Goal: Task Accomplishment & Management: Use online tool/utility

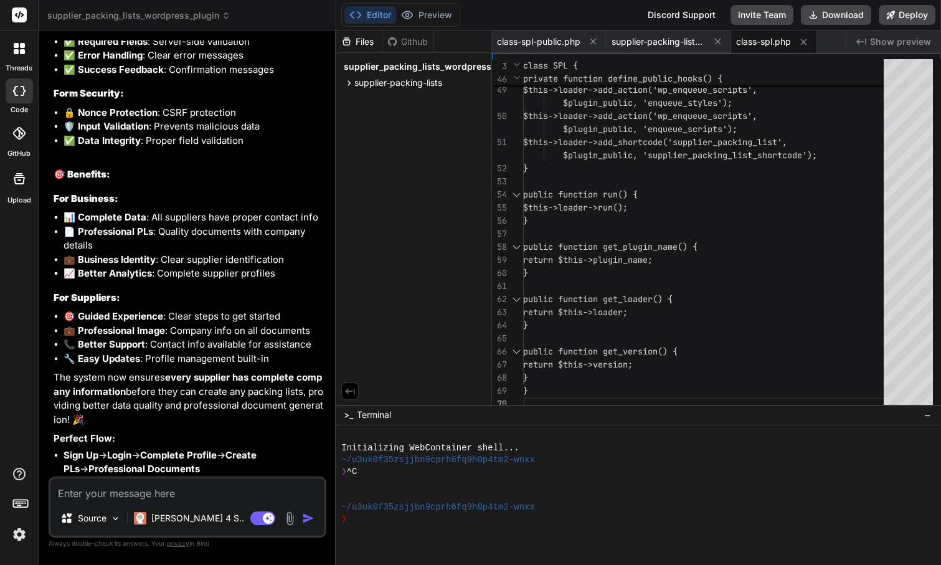
scroll to position [9854, 0]
click at [605, 14] on div "Editor Preview Disabled until preview for your project is generated Discord Sup…" at bounding box center [638, 15] width 605 height 31
click at [211, 13] on span "supplier_packing_lists_wordpress_plugin" at bounding box center [138, 15] width 183 height 12
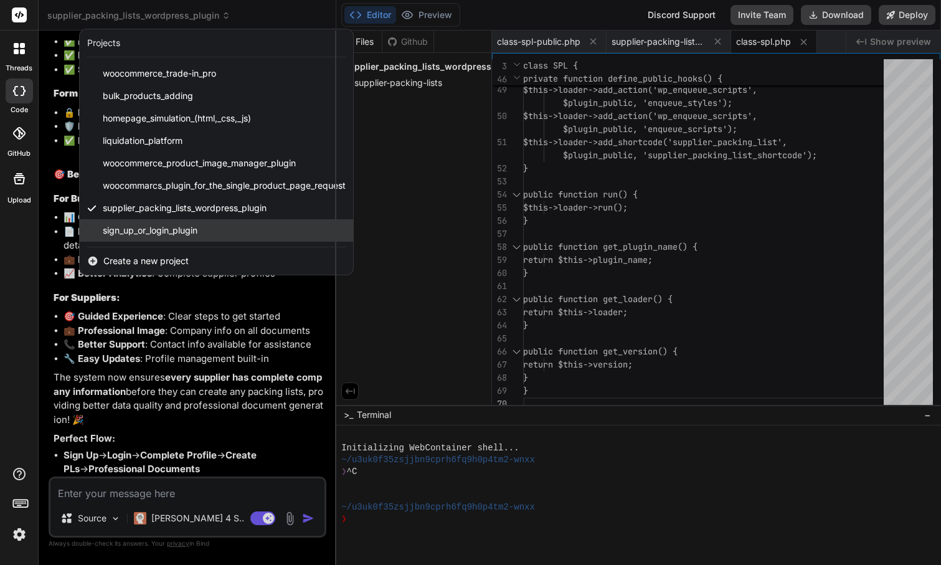
click at [161, 224] on span "sign_up_or_login_plugin" at bounding box center [150, 230] width 95 height 12
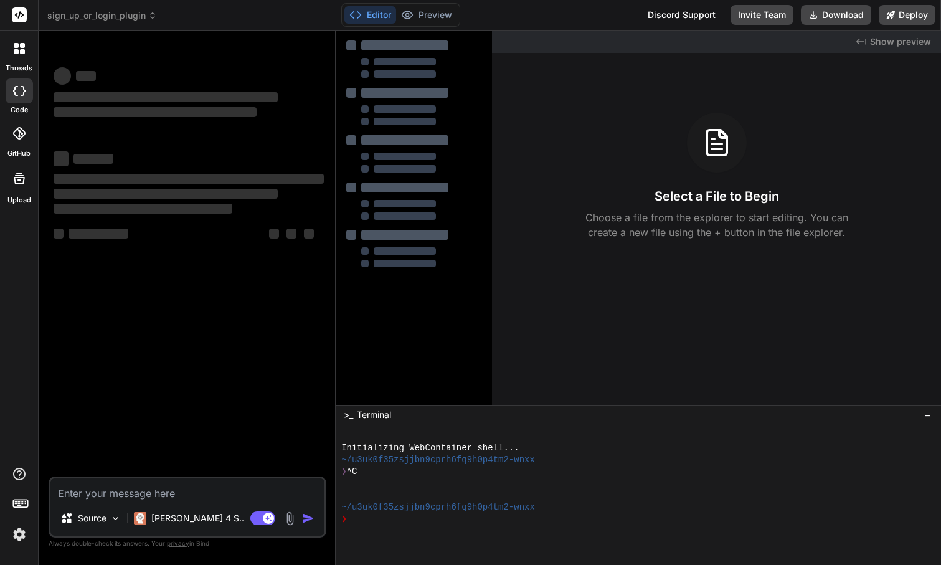
scroll to position [24, 0]
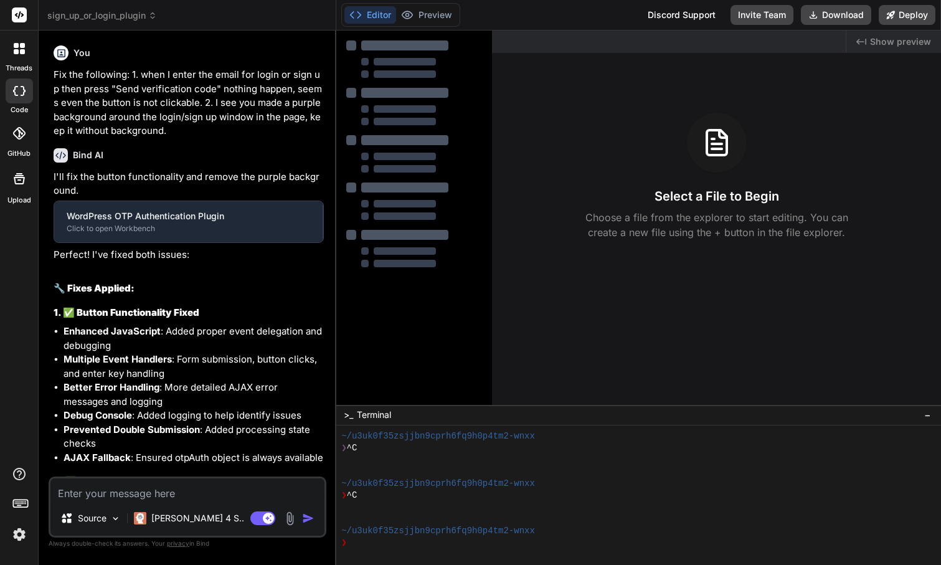
type textarea "x"
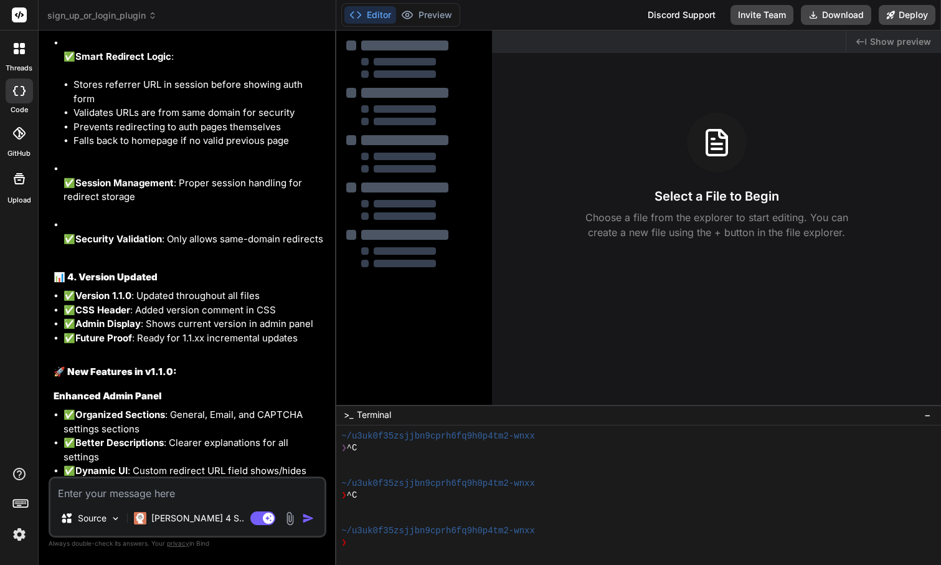
scroll to position [4005, 0]
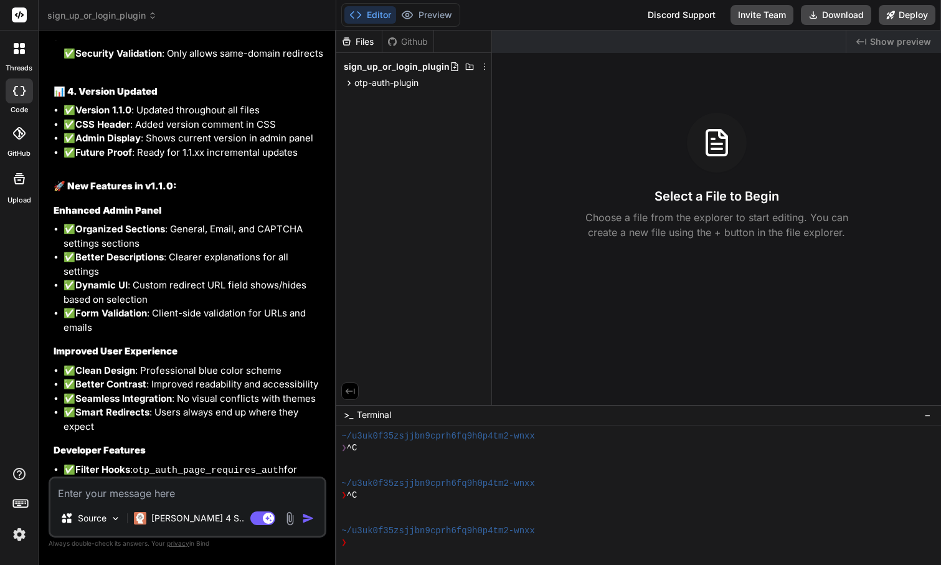
click at [136, 498] on textarea at bounding box center [187, 489] width 274 height 22
type textarea "I"
type textarea "x"
type textarea "I"
type textarea "x"
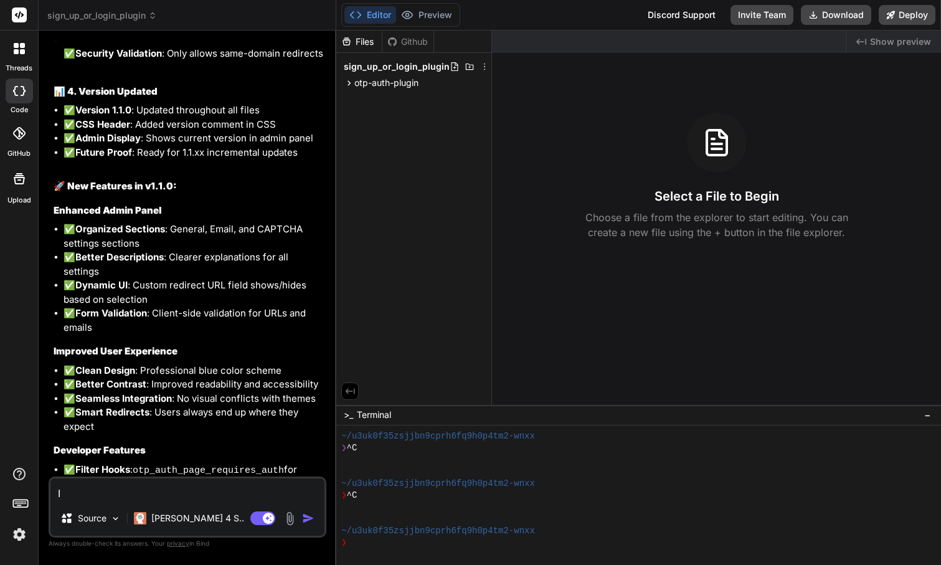
type textarea "I"
type textarea "x"
type textarea "a"
type textarea "x"
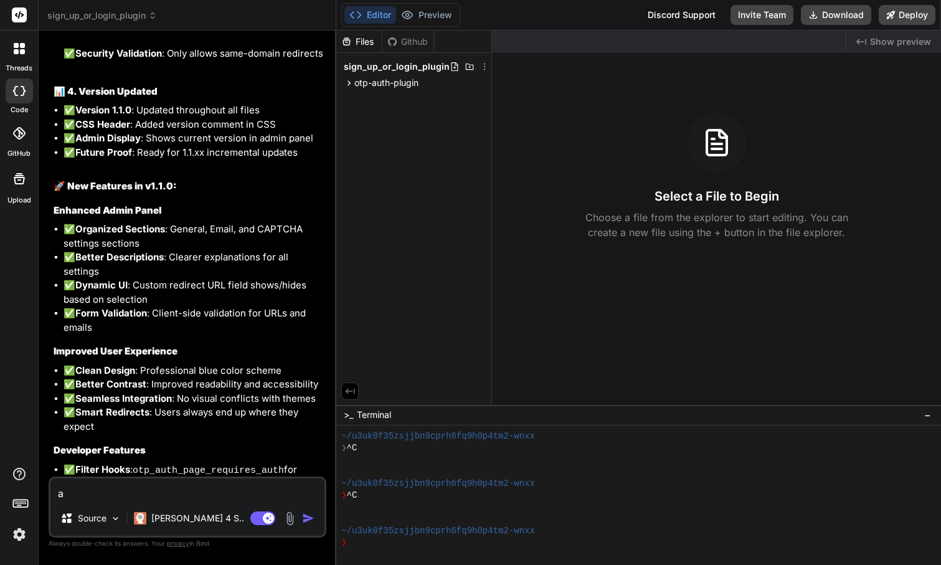
type textarea "ad"
type textarea "x"
type textarea "add"
type textarea "x"
type textarea "add"
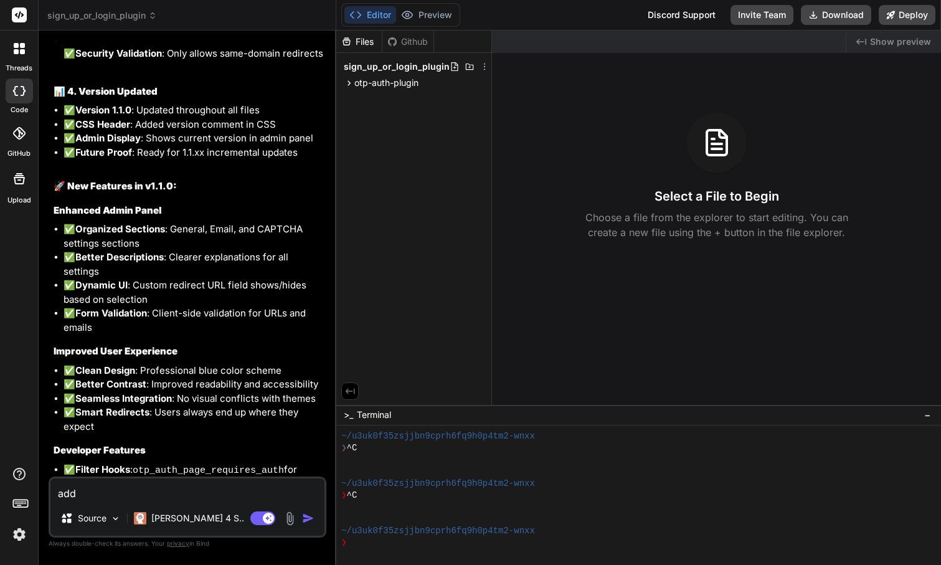
type textarea "x"
type textarea "add a"
type textarea "x"
type textarea "add a"
type textarea "x"
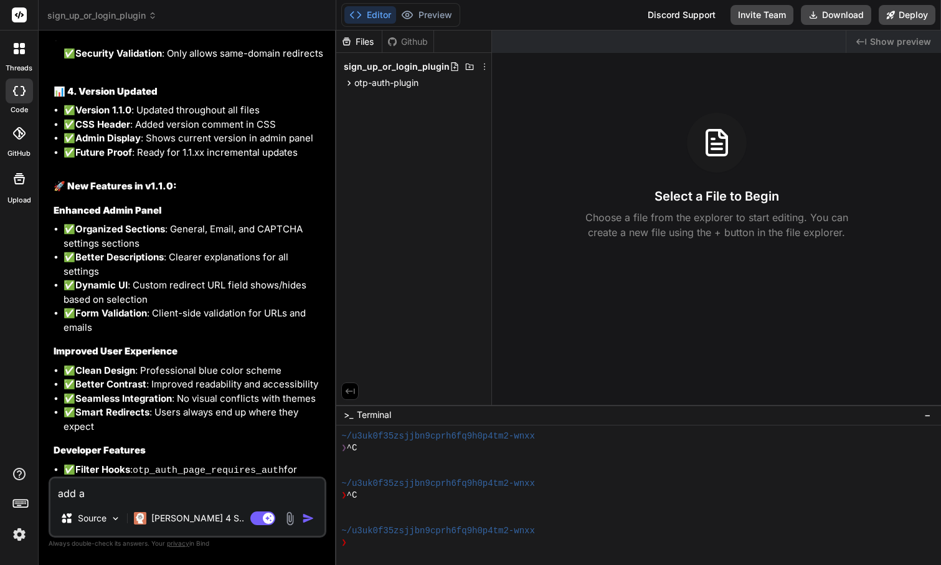
type textarea "add a s"
type textarea "x"
type textarea "add a sp"
type textarea "x"
type textarea "add a spe"
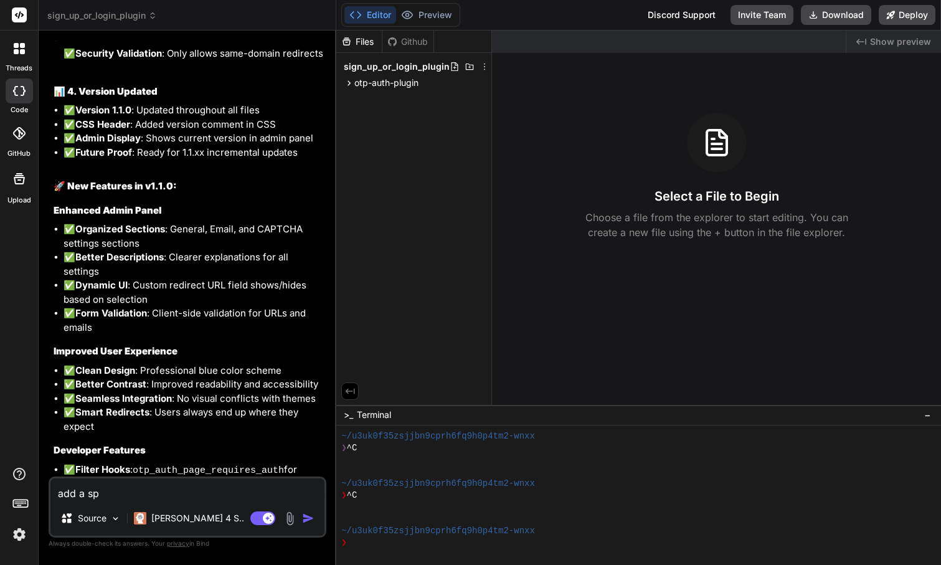
type textarea "x"
type textarea "add a spec"
type textarea "x"
type textarea "add a speca"
type textarea "x"
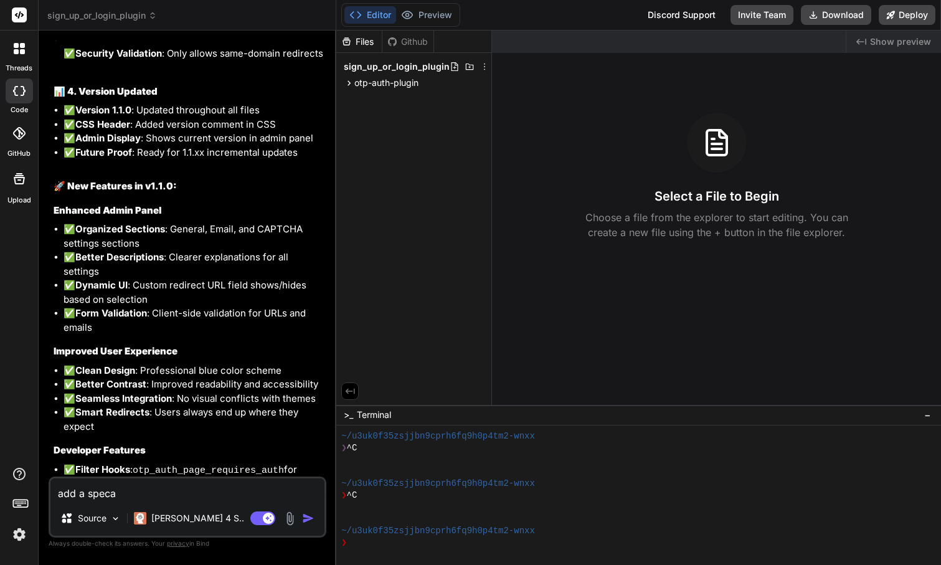
type textarea "add a specal"
type textarea "x"
type textarea "add a special"
type textarea "x"
type textarea "add a special t"
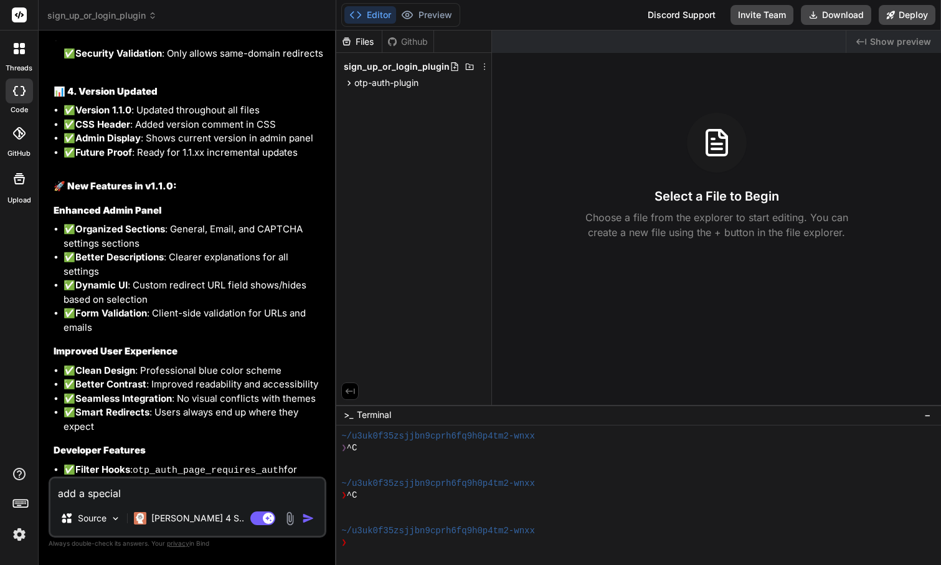
type textarea "x"
type textarea "add a special ta"
type textarea "x"
type textarea "add a special tab"
type textarea "x"
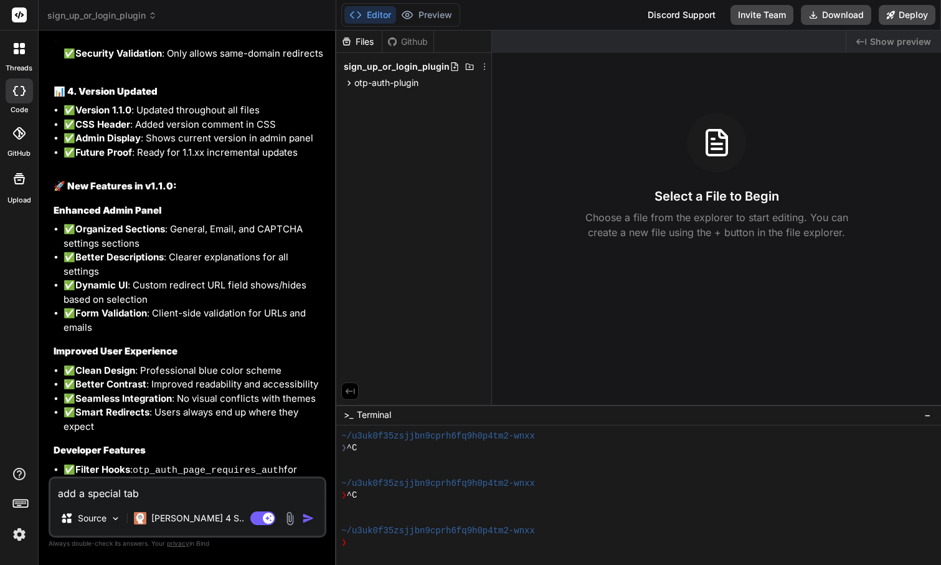
type textarea "add a special tab"
type textarea "x"
type textarea "add a special tab i"
type textarea "x"
type textarea "add a special tab in"
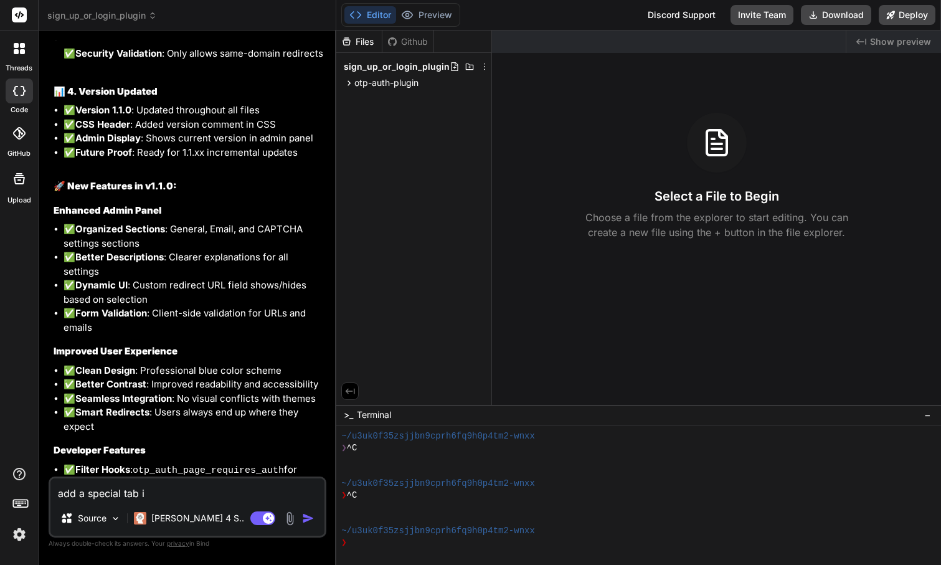
type textarea "x"
type textarea "add a special tab ins"
type textarea "x"
type textarea "add a special tab insi"
type textarea "x"
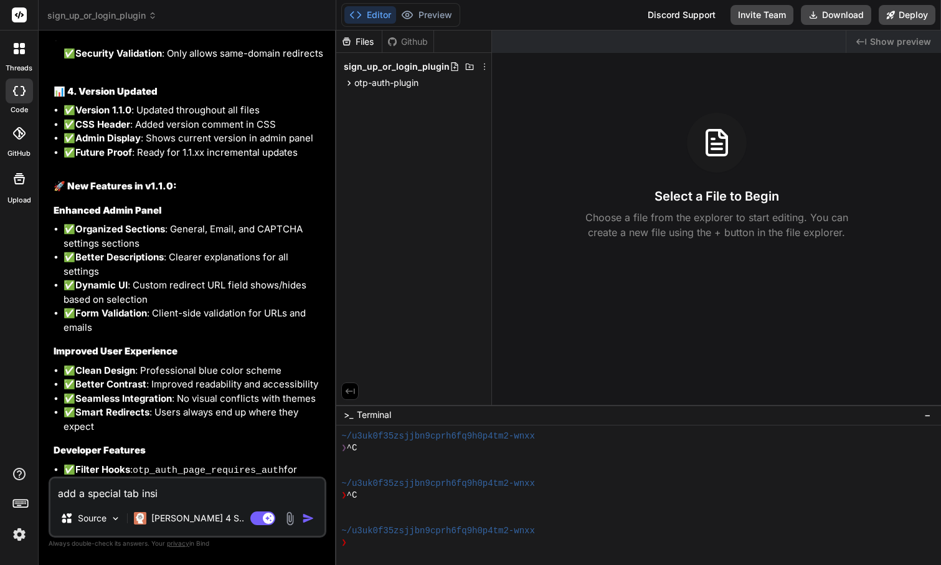
type textarea "add a special tab insid"
type textarea "x"
type textarea "add a special tab inside"
type textarea "x"
type textarea "add a special tab inside"
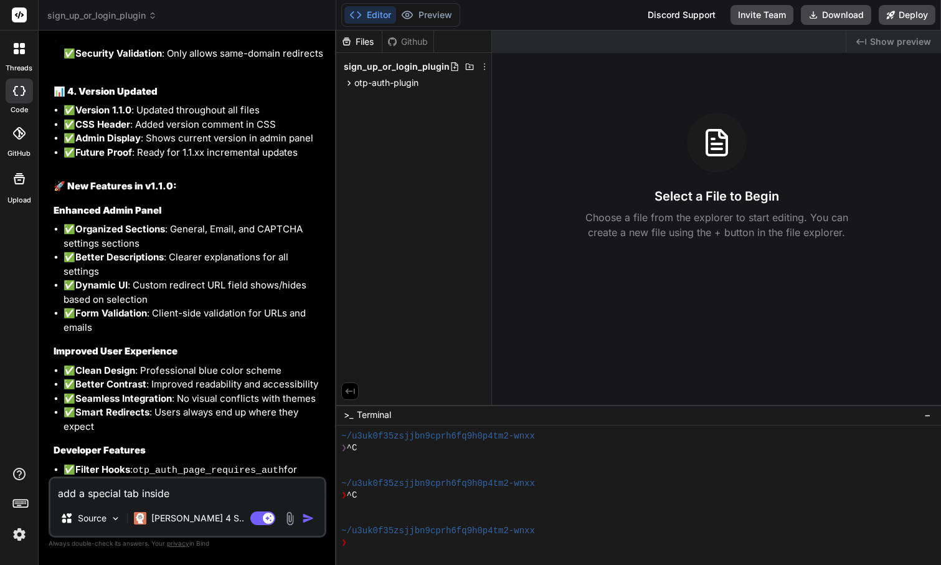
type textarea "x"
type textarea "add a special tab inside t"
type textarea "x"
type textarea "add a special tab inside th"
type textarea "x"
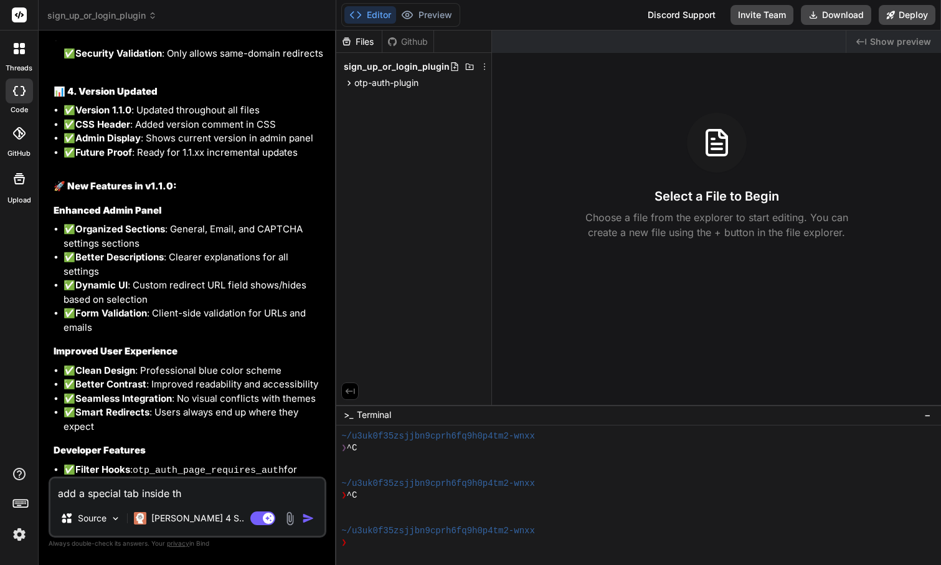
type textarea "add a special tab inside the"
type textarea "x"
type textarea "add a special tab inside the"
type textarea "x"
type textarea "add a special tab inside the p"
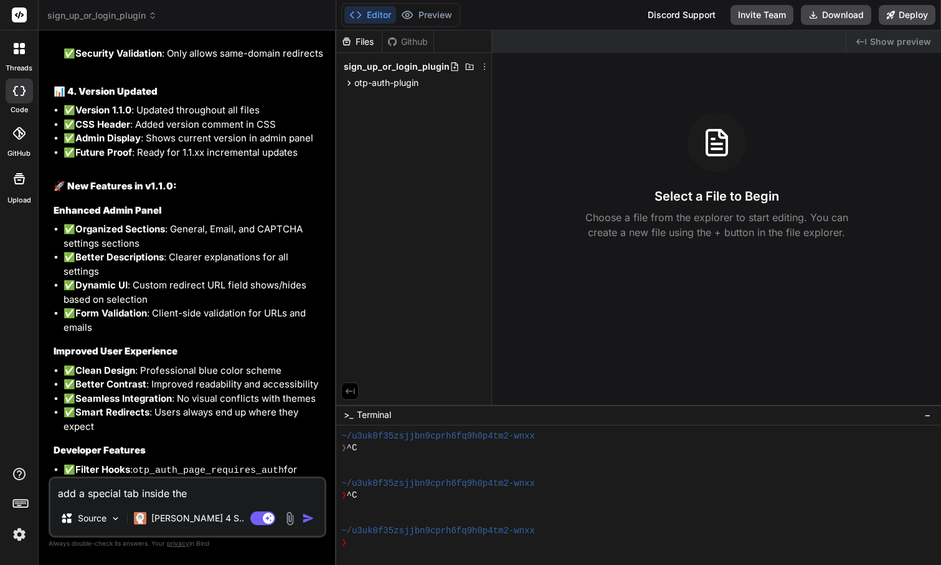
type textarea "x"
type textarea "add a special tab inside the pl"
type textarea "x"
type textarea "add a special tab inside the plu"
type textarea "x"
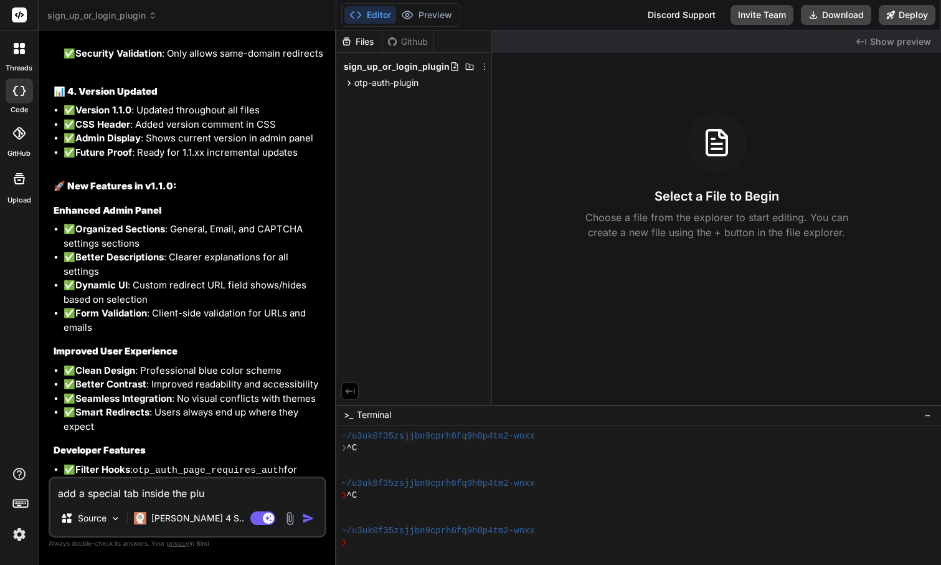
type textarea "add a special tab inside the plug"
type textarea "x"
type textarea "add a special tab inside the plugi"
type textarea "x"
type textarea "add a special tab inside the plugin"
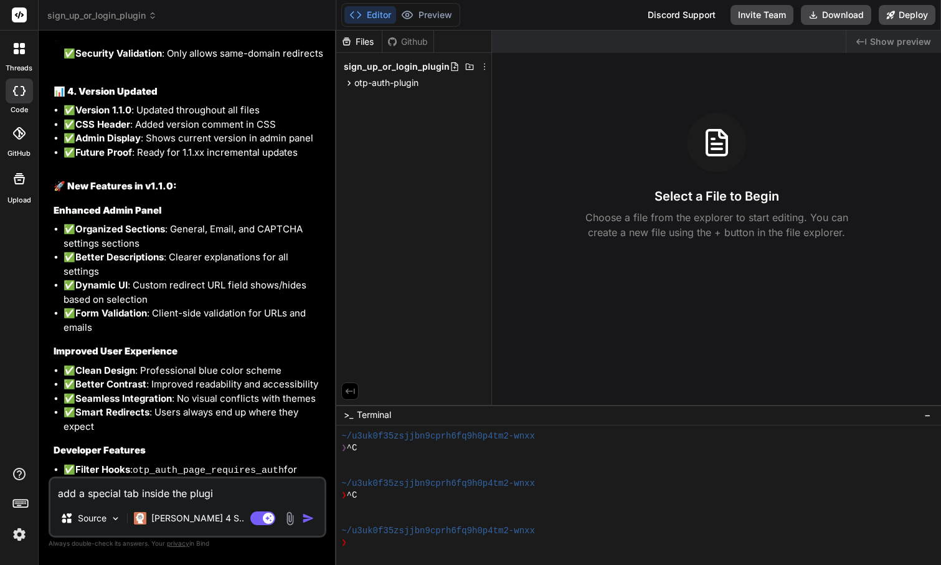
type textarea "x"
type textarea "add a special tab inside the plugin"
type textarea "x"
type textarea "add a special tab inside the plugin s"
type textarea "x"
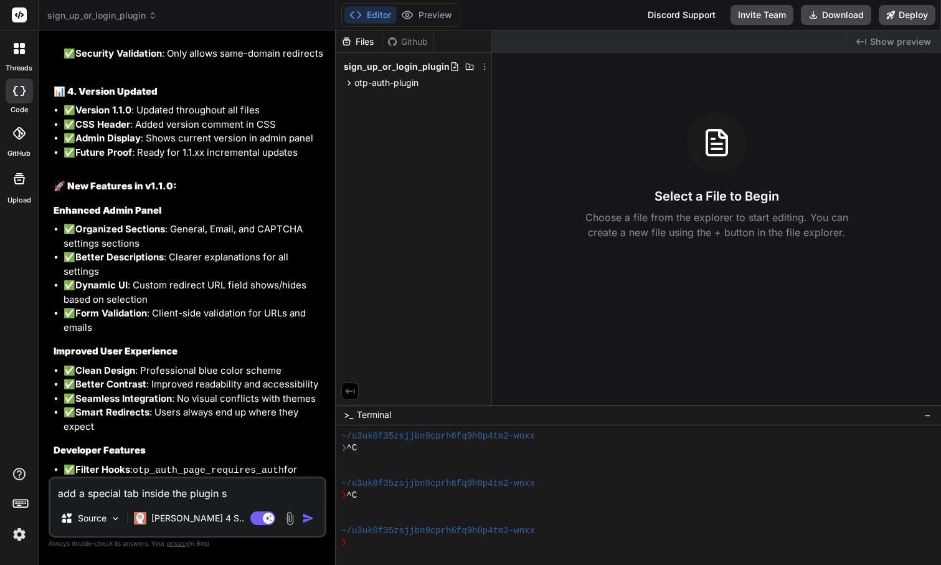
type textarea "add a special tab inside the plugin se"
type textarea "x"
type textarea "add a special tab inside the plugin set"
type textarea "x"
type textarea "add a special tab inside the plugin sett"
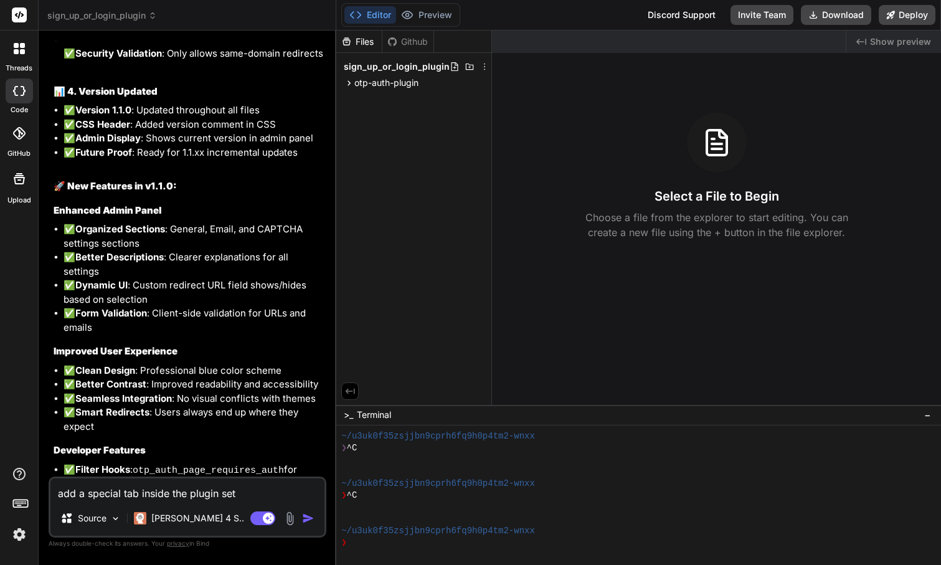
type textarea "x"
type textarea "add a special tab inside the plugin setti"
type textarea "x"
type textarea "add a special tab inside the plugin settin"
type textarea "x"
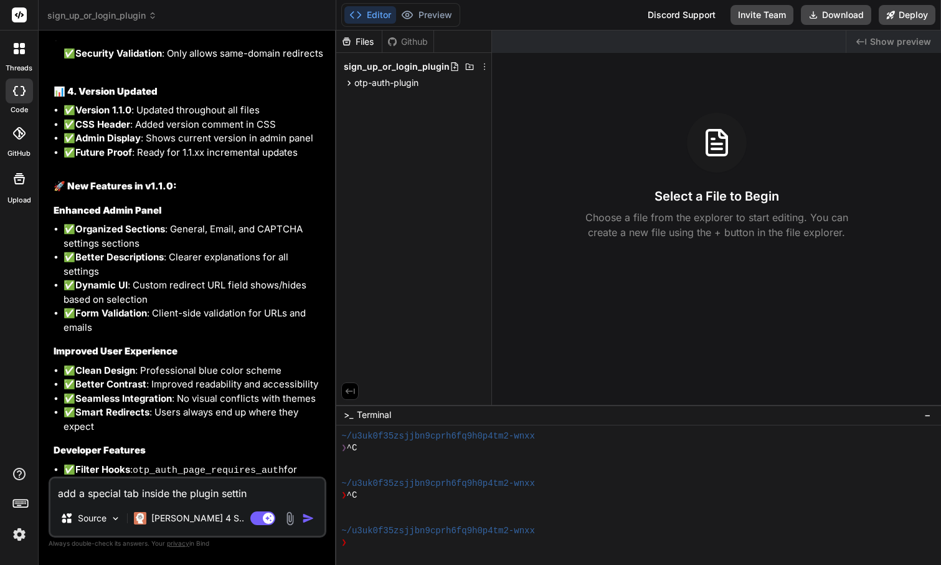
type textarea "add a special tab inside the plugin settins"
type textarea "x"
type textarea "add a special tab inside the plugin settings"
type textarea "x"
type textarea "add a special tab inside the plugin settings t"
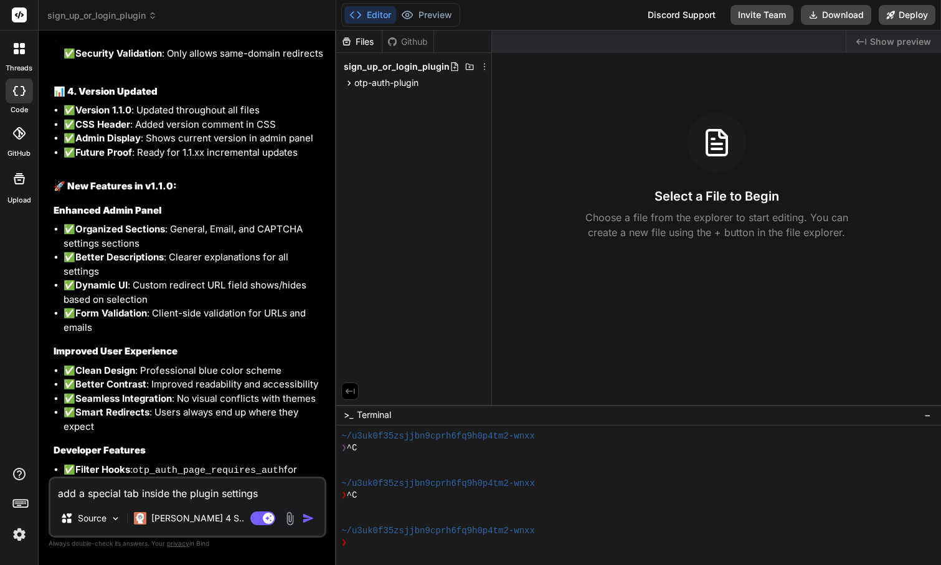
type textarea "x"
type textarea "add a special tab inside the plugin settings to"
type textarea "x"
type textarea "add a special tab inside the plugin settings to"
type textarea "x"
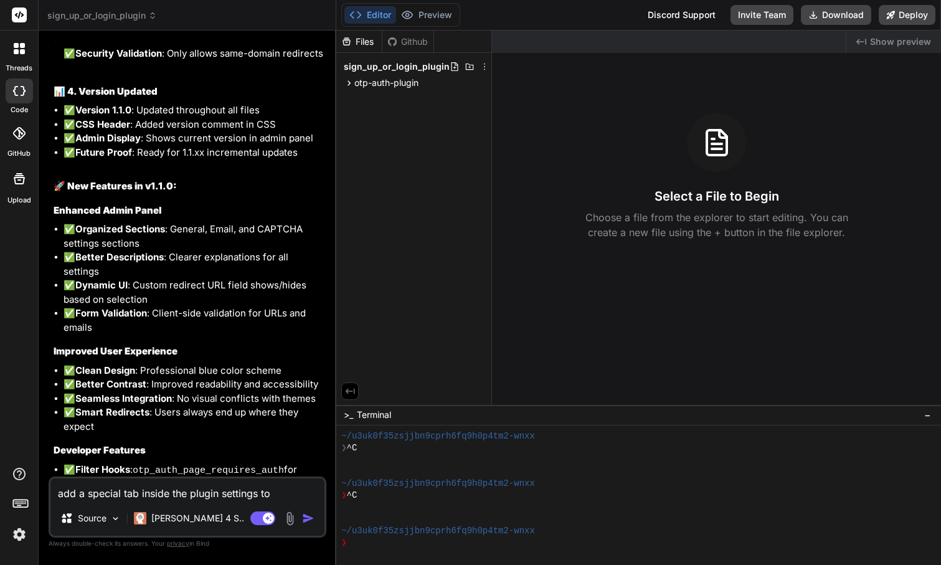
type textarea "add a special tab inside the plugin settings to d"
type textarea "x"
type textarea "add a special tab inside the plugin settings to do"
type textarea "x"
type textarea "add a special tab inside the plugin settings to do"
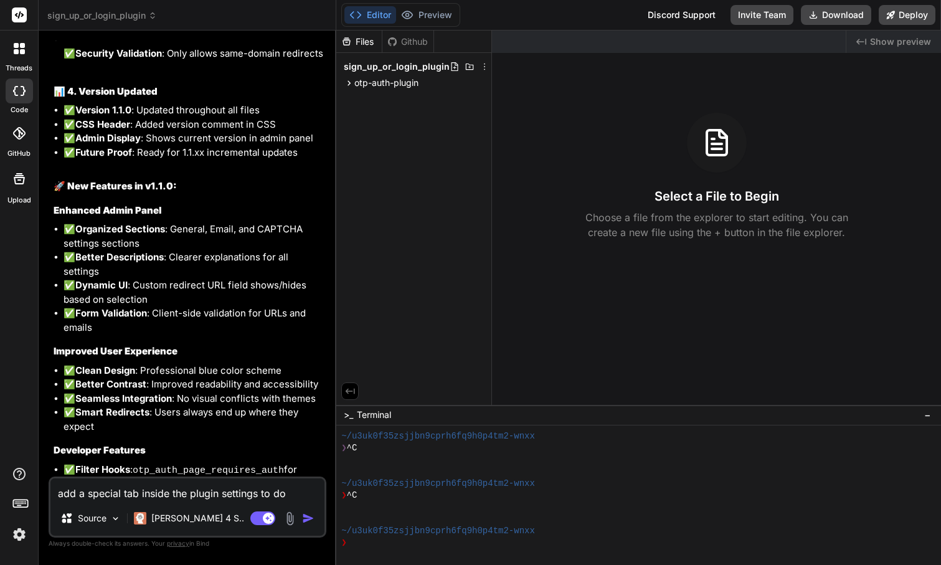
type textarea "x"
type textarea "add a special tab inside the plugin settings to do t"
type textarea "x"
type textarea "add a special tab inside the plugin settings to do th"
type textarea "x"
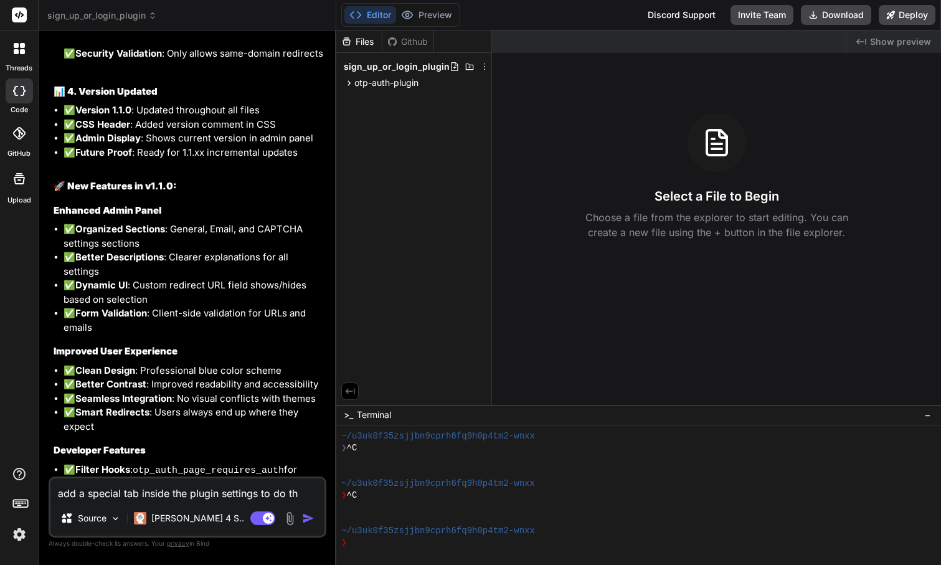
type textarea "add a special tab inside the plugin settings to do the"
type textarea "x"
type textarea "add a special tab inside the plugin settings to do the"
type textarea "x"
type textarea "add a special tab inside the plugin settings to do the f"
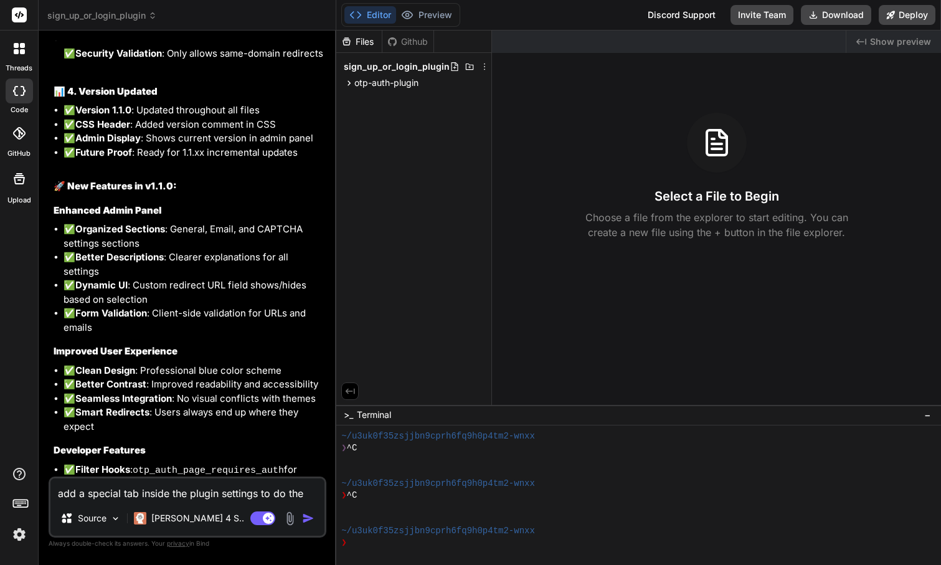
type textarea "x"
type textarea "add a special tab inside the plugin settings to do the fo"
type textarea "x"
type textarea "add a special tab inside the plugin settings to do the fol"
type textarea "x"
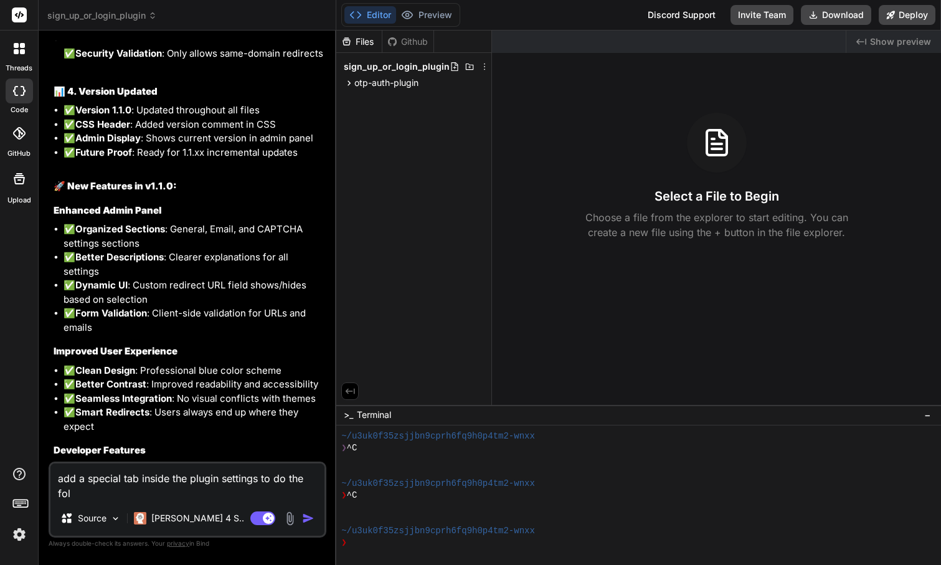
type textarea "add a special tab inside the plugin settings to do the foll"
type textarea "x"
type textarea "add a special tab inside the plugin settings to do the follo"
type textarea "x"
type textarea "add a special tab inside the plugin settings to do the follow"
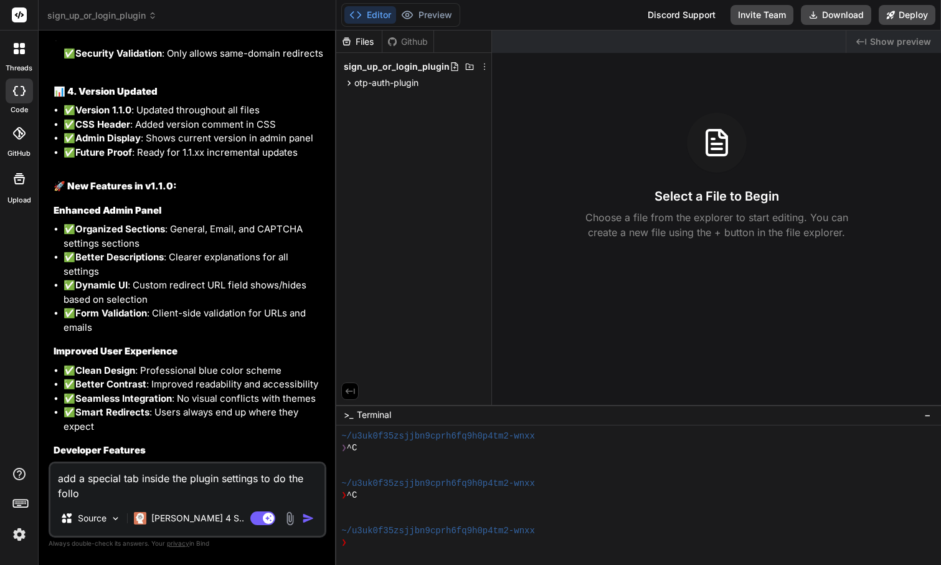
type textarea "x"
type textarea "add a special tab inside the plugin settings to do the followi"
type textarea "x"
type textarea "add a special tab inside the plugin settings to do the followin"
type textarea "x"
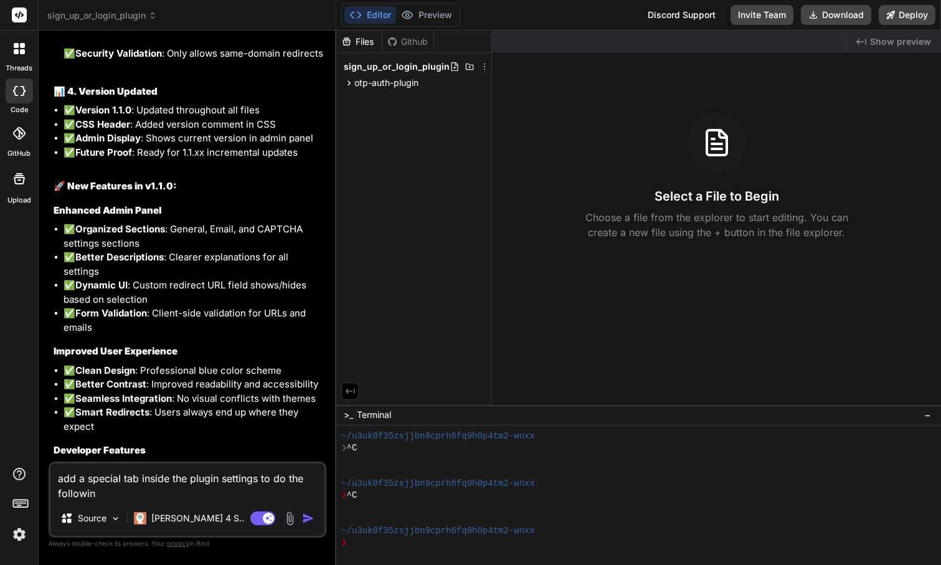
type textarea "add a special tab inside the plugin settings to do the following"
type textarea "x"
type textarea "add a special tab inside the plugin settings to do the following:"
type textarea "x"
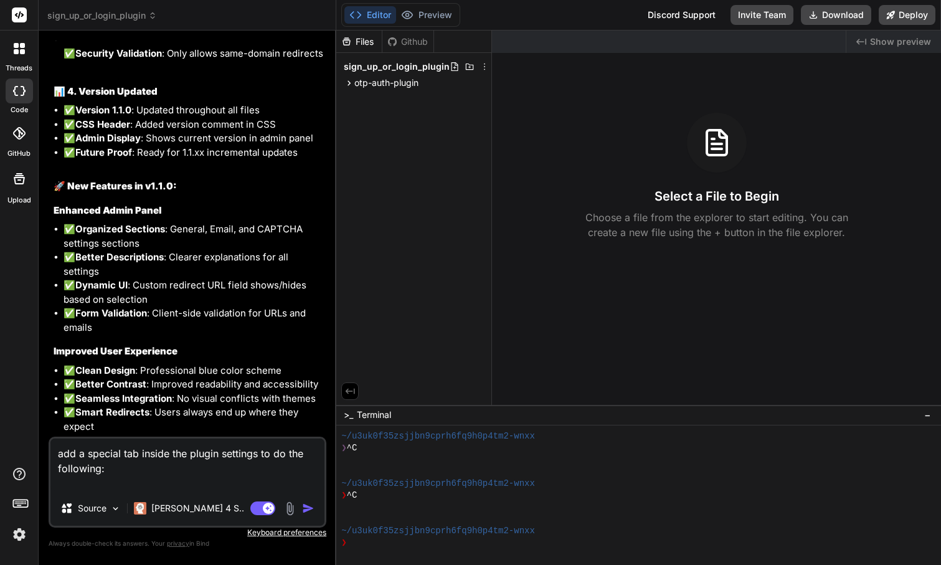
type textarea "add a special tab inside the plugin settings to do the following: 1"
type textarea "x"
type textarea "add a special tab inside the plugin settings to do the following: 1."
type textarea "x"
type textarea "add a special tab inside the plugin settings to do the following: 1."
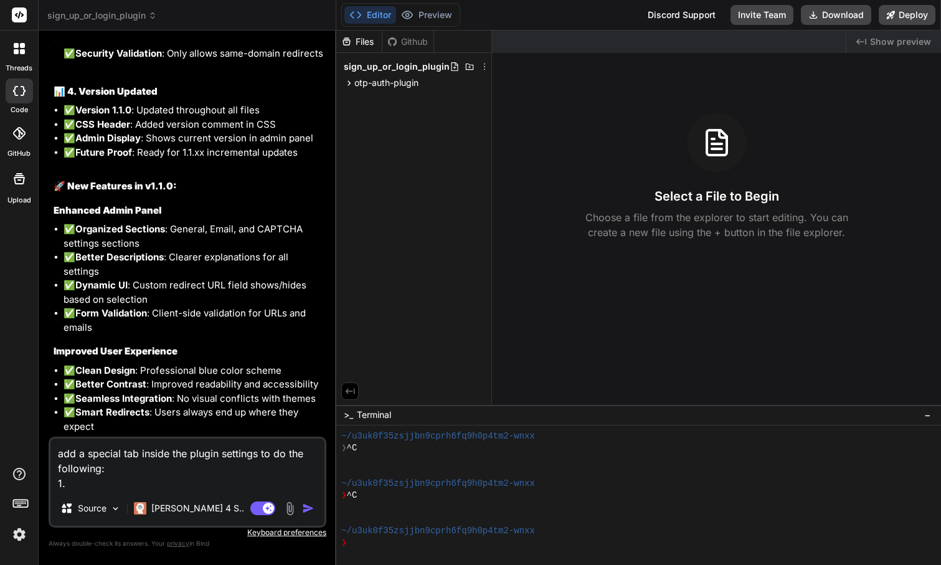
type textarea "x"
type textarea "add a special tab inside the plugin settings to do the following: 1. o"
type textarea "x"
type textarea "add a special tab inside the plugin settings to do the following: 1. op"
type textarea "x"
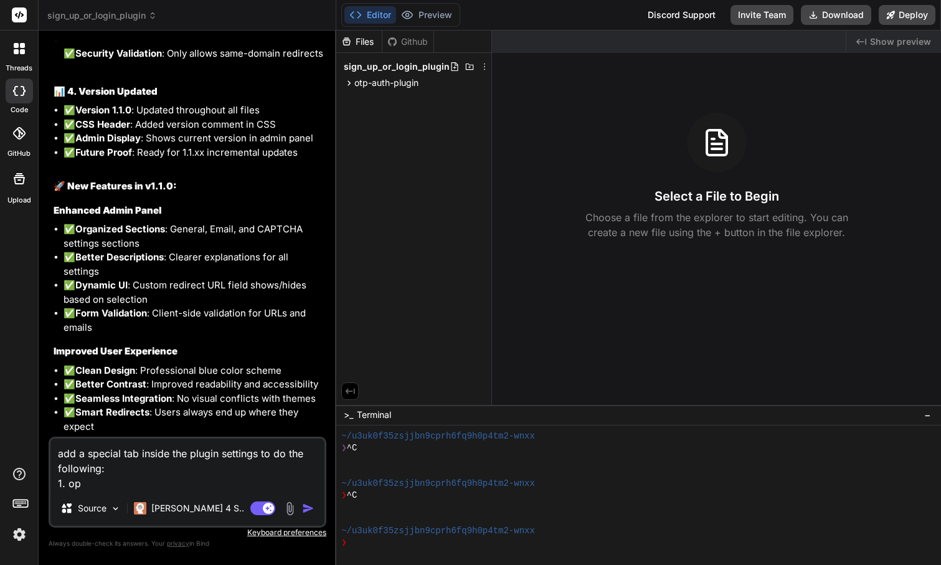
type textarea "add a special tab inside the plugin settings to do the following: 1. opt"
type textarea "x"
type textarea "add a special tab inside the plugin settings to do the following: 1. opti"
type textarea "x"
type textarea "add a special tab inside the plugin settings to do the following: 1. optio"
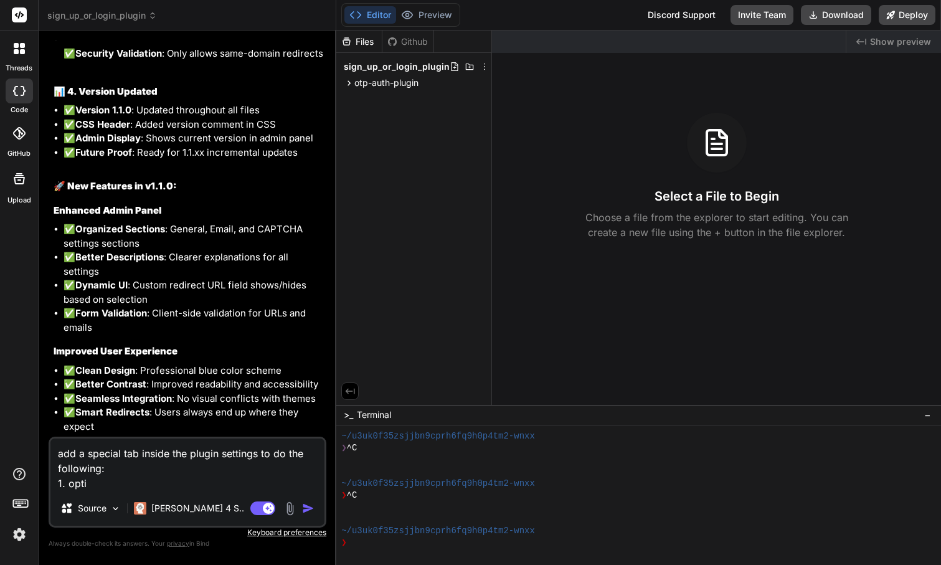
type textarea "x"
type textarea "add a special tab inside the plugin settings to do the following: 1. option"
type textarea "x"
type textarea "add a special tab inside the plugin settings to do the following: 1. options"
type textarea "x"
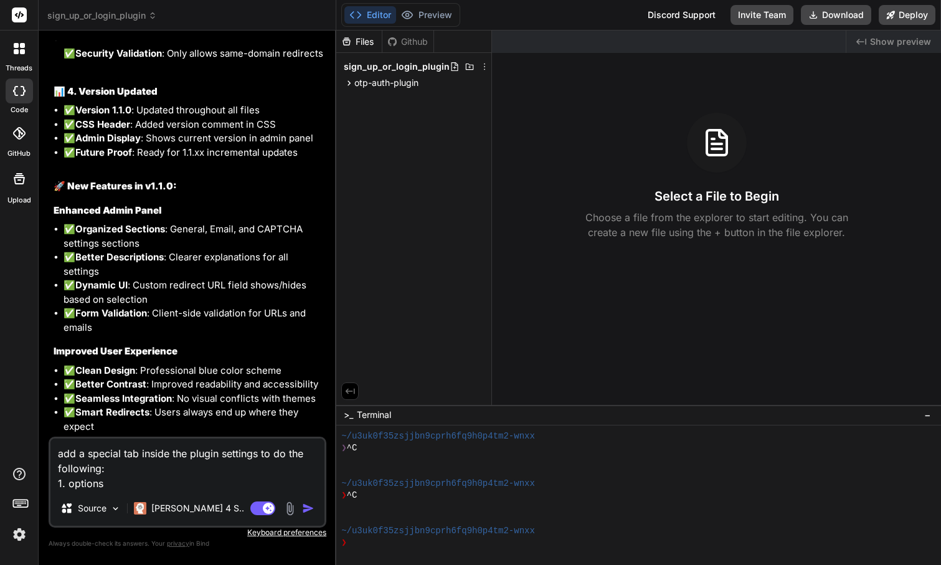
type textarea "add a special tab inside the plugin settings to do the following: 1. options"
type textarea "x"
type textarea "add a special tab inside the plugin settings to do the following: 1. options t"
type textarea "x"
type textarea "add a special tab inside the plugin settings to do the following: 1. options to"
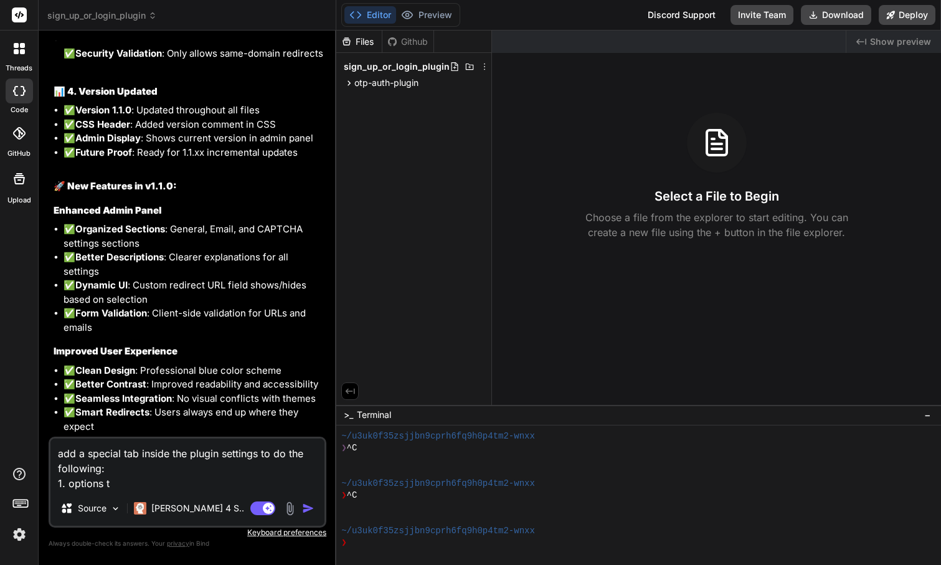
type textarea "x"
type textarea "add a special tab inside the plugin settings to do the following: 1. options to"
type textarea "x"
type textarea "add a special tab inside the plugin settings to do the following: 1. options to…"
type textarea "x"
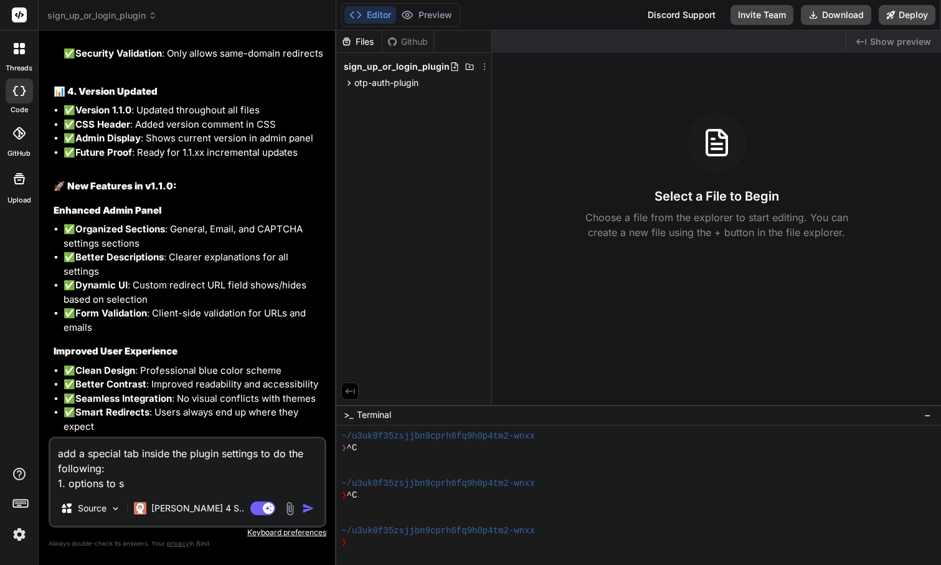
type textarea "add a special tab inside the plugin settings to do the following: 1. options to…"
type textarea "x"
type textarea "add a special tab inside the plugin settings to do the following: 1. options to…"
type textarea "x"
type textarea "add a special tab inside the plugin settings to do the following: 1. options to…"
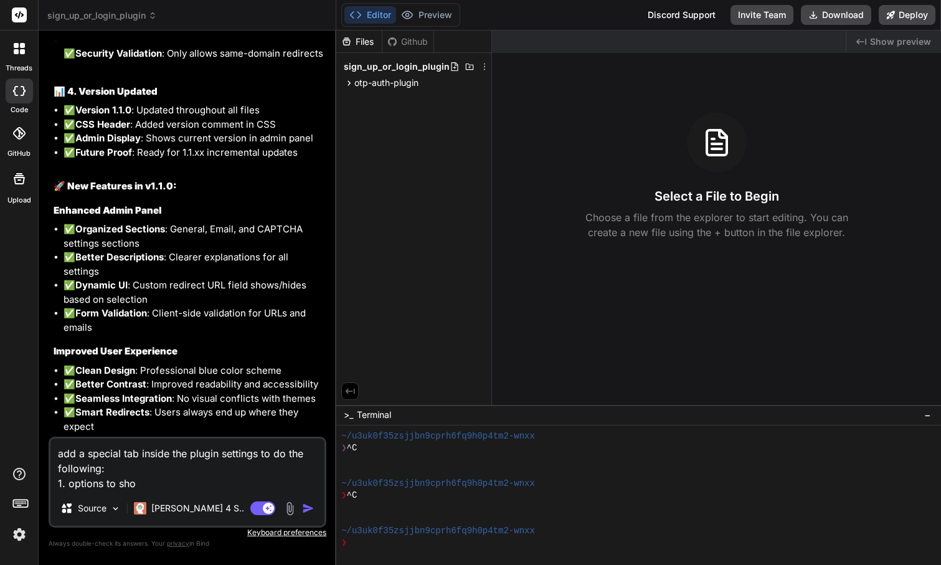
type textarea "x"
type textarea "add a special tab inside the plugin settings to do the following: 1. options to…"
type textarea "x"
paste textarea "Login/Logout button"
type textarea "add a special tab inside the plugin settings to do the following: 1. options to…"
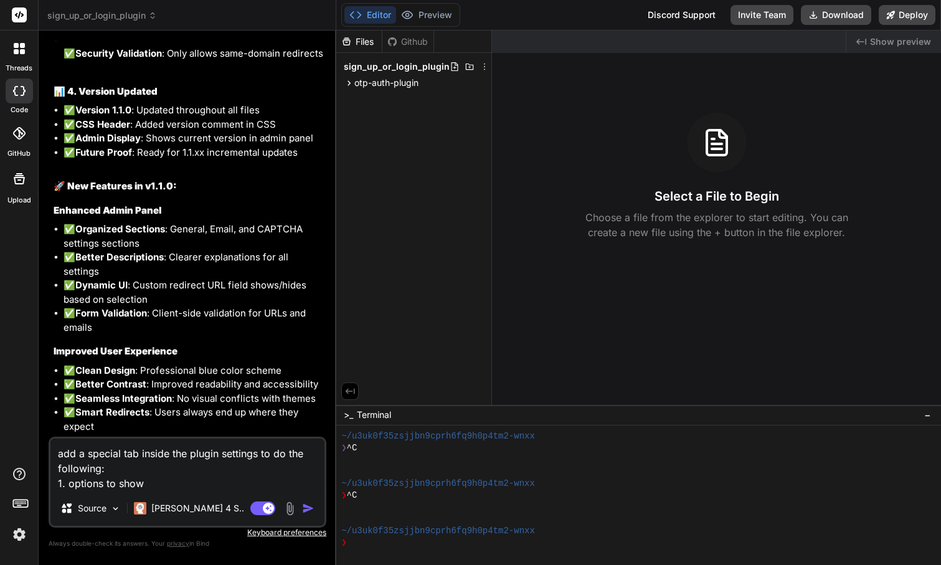
type textarea "x"
drag, startPoint x: 143, startPoint y: 485, endPoint x: 106, endPoint y: 483, distance: 36.8
click at [106, 483] on textarea "add a special tab inside the plugin settings to do the following: 1. options to…" at bounding box center [187, 464] width 274 height 52
type textarea "add a special tab inside the plugin settings to do the following: 1. options f …"
type textarea "x"
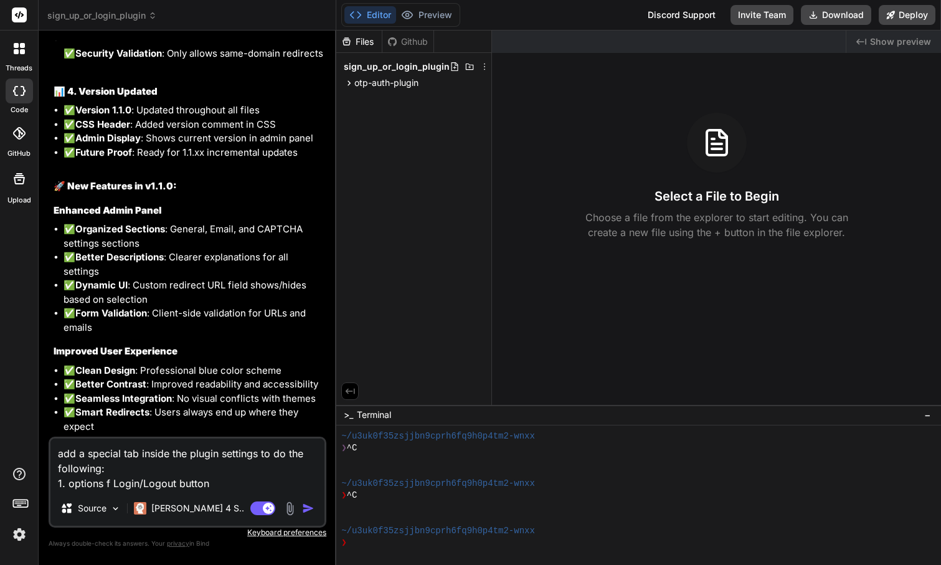
type textarea "add a special tab inside the plugin settings to do the following: 1. options fo…"
type textarea "x"
type textarea "add a special tab inside the plugin settings to do the following: 1. options fo…"
type textarea "x"
type textarea "add a special tab inside the plugin settings to do the following: 1. options fo…"
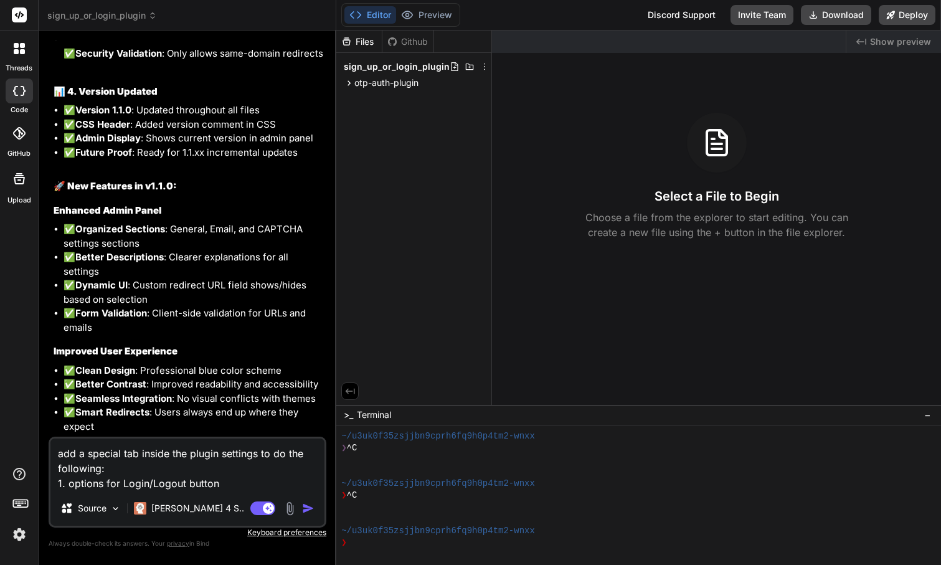
type textarea "x"
type textarea "add a special tab inside the plugin settings to do the following: 1. options fo…"
type textarea "x"
type textarea "add a special tab inside the plugin settings to do the following: 1. options fo…"
type textarea "x"
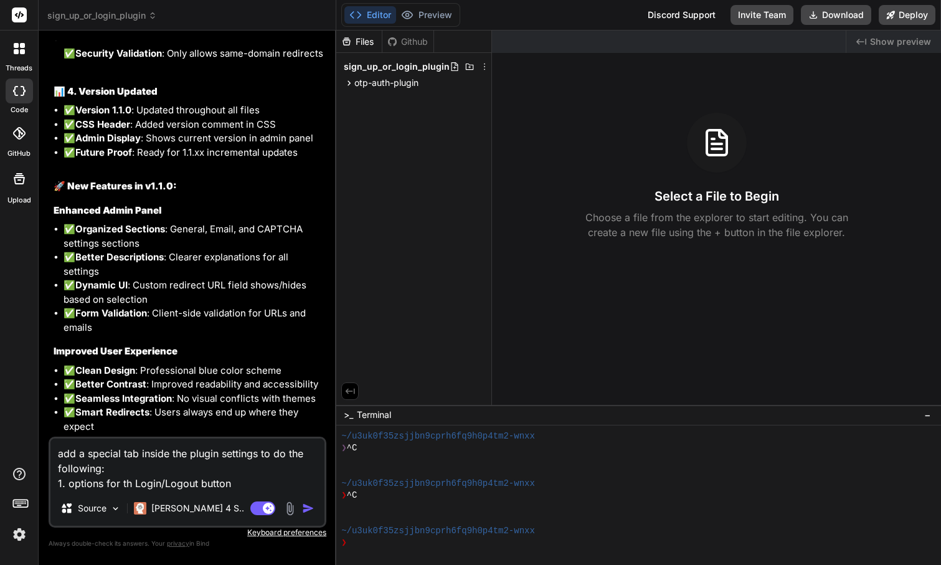
type textarea "add a special tab inside the plugin settings to do the following: 1. options fo…"
type textarea "x"
click at [253, 490] on textarea "add a special tab inside the plugin settings to do the following: 1. options fo…" at bounding box center [187, 464] width 274 height 52
type textarea "add a special tab inside the plugin settings to do the following: 1. options fo…"
type textarea "x"
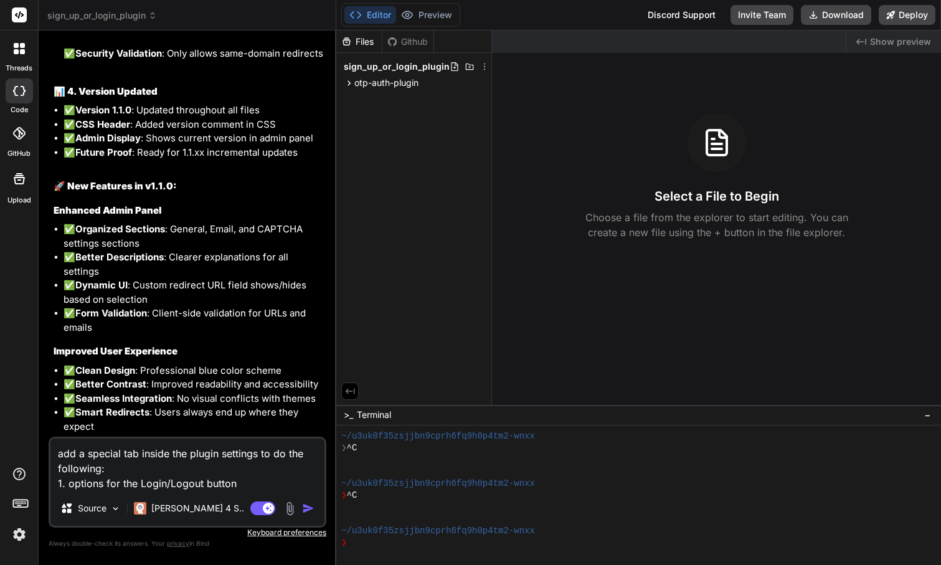
type textarea "add a special tab inside the plugin settings to do the following: 1. options fo…"
type textarea "x"
type textarea "add a special tab inside the plugin settings to do the following: 1. options fo…"
type textarea "x"
type textarea "add a special tab inside the plugin settings to do the following: 1. options fo…"
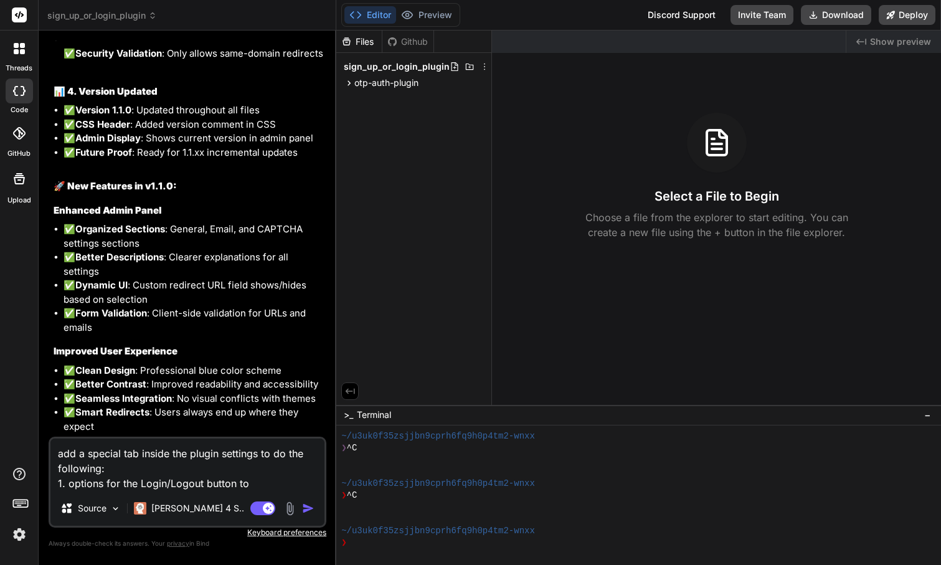
type textarea "x"
type textarea "add a special tab inside the plugin settings to do the following: 1. options fo…"
type textarea "x"
type textarea "add a special tab inside the plugin settings to do the following: 1. options fo…"
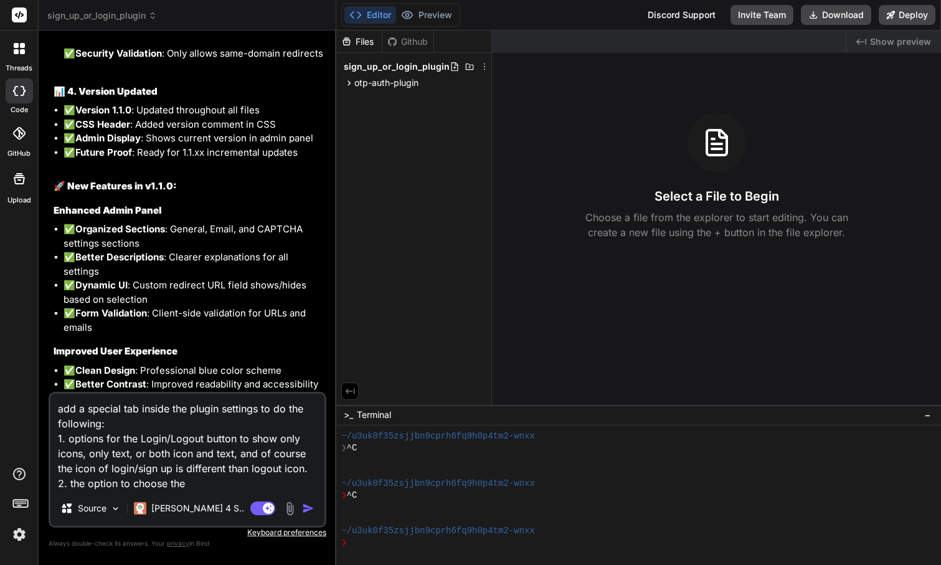
paste textarea "Login/Logout button"
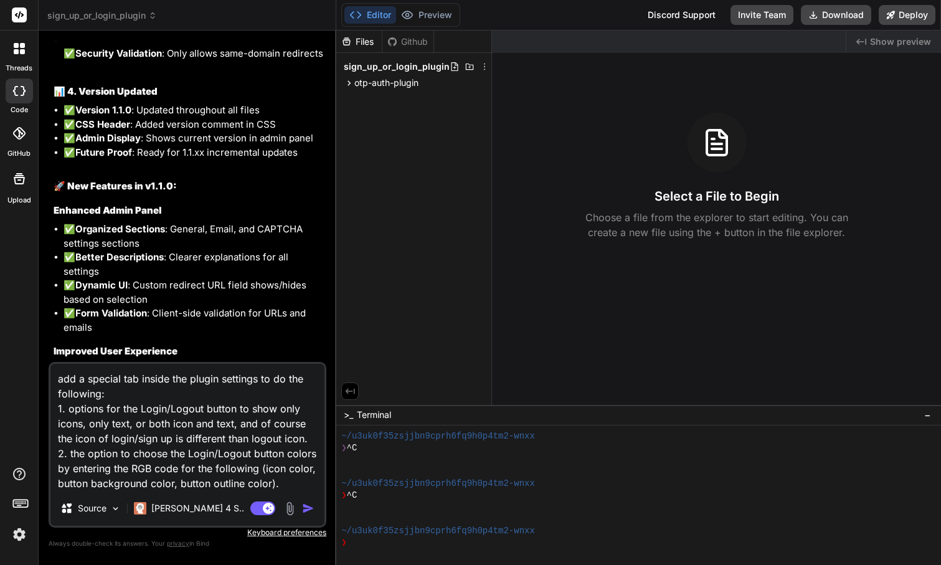
click at [311, 513] on img "button" at bounding box center [308, 508] width 12 height 12
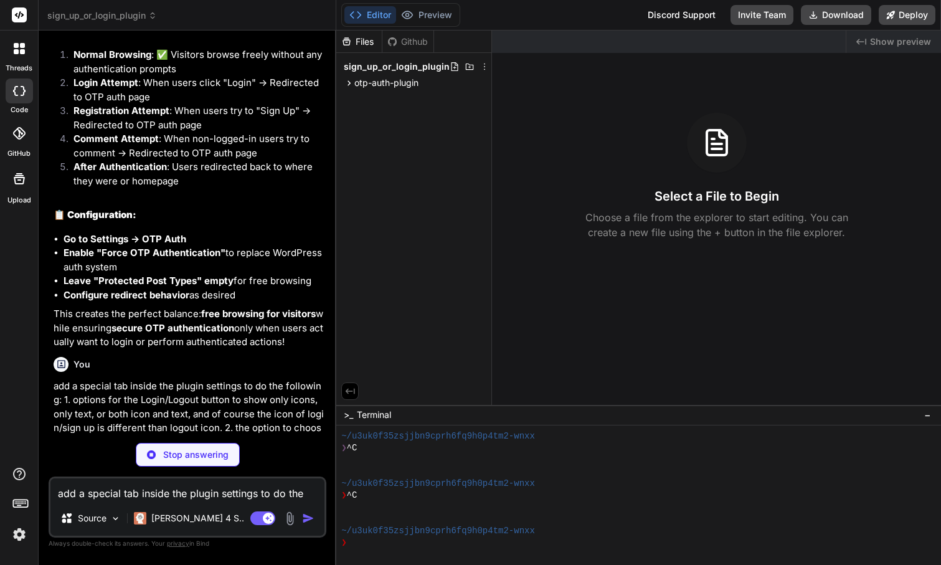
scroll to position [6034, 0]
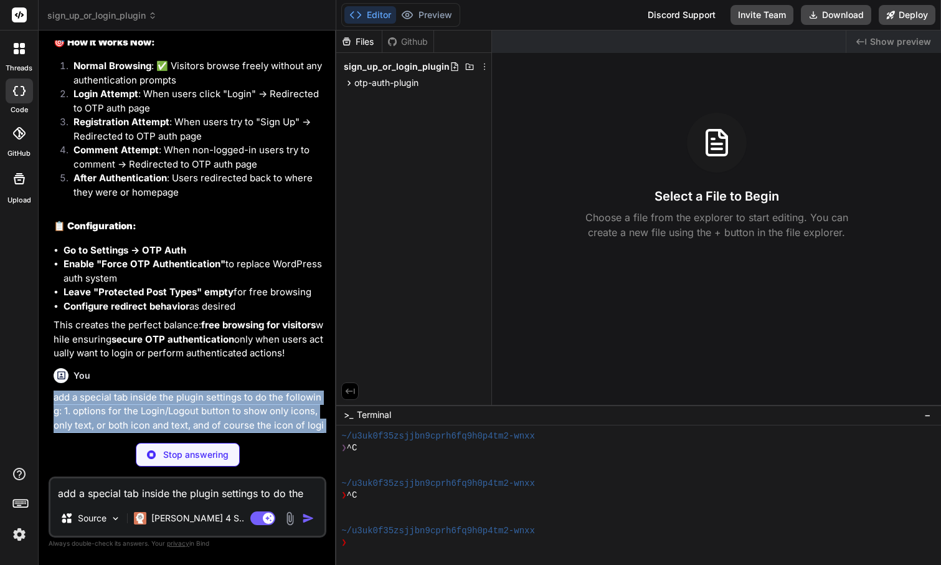
drag, startPoint x: 54, startPoint y: 311, endPoint x: 122, endPoint y: 392, distance: 106.1
click at [122, 392] on p "add a special tab inside the plugin settings to do the following: 1. options fo…" at bounding box center [189, 440] width 270 height 98
copy p "add a special tab inside the plugin settings to do the following: 1. options fo…"
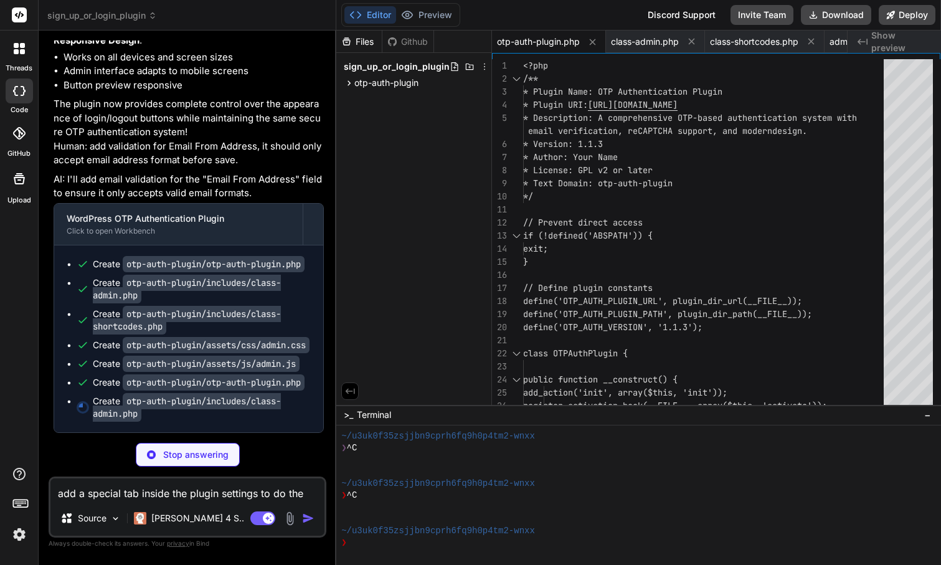
scroll to position [8052, 0]
click at [186, 308] on div "Create otp-auth-plugin/includes/class-shortcodes.php" at bounding box center [202, 320] width 218 height 25
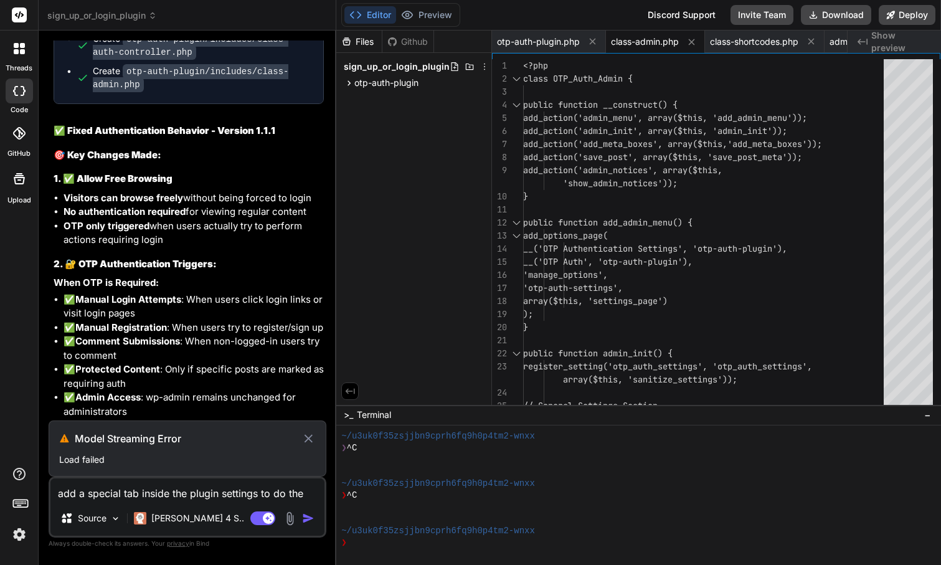
scroll to position [4752, 0]
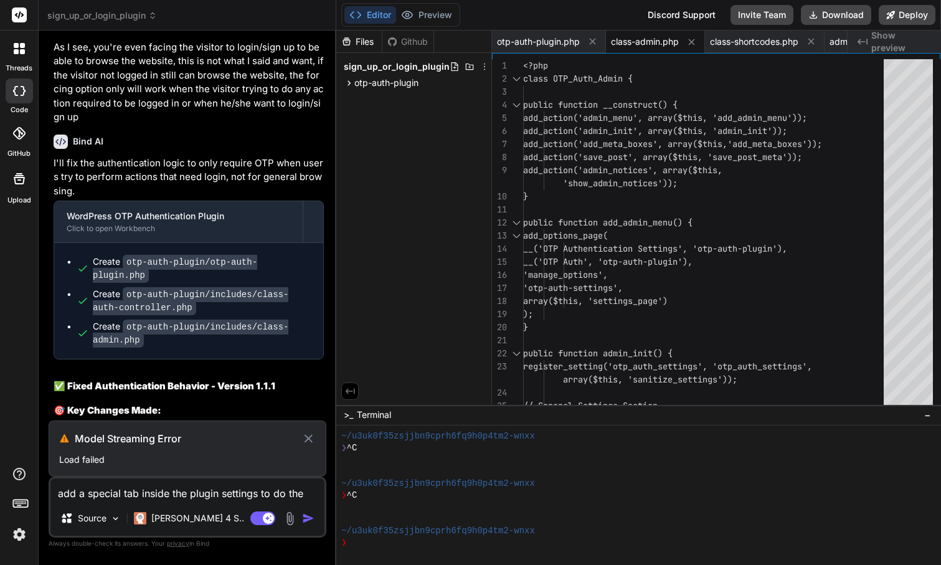
click at [445, 154] on div "Files Github sign_up_or_login_plugin otp-auth-plugin assets css admin.css front…" at bounding box center [414, 218] width 156 height 374
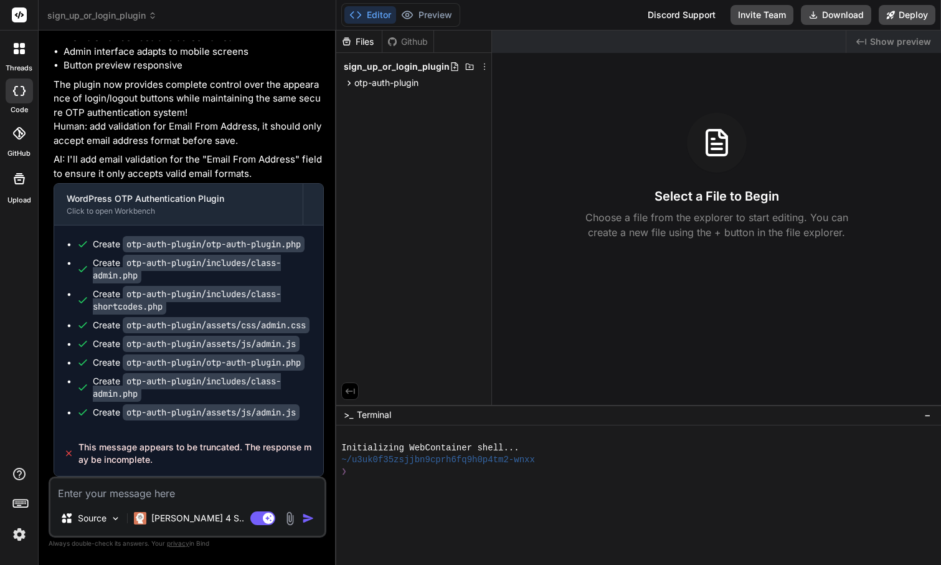
scroll to position [7001, 0]
click at [850, 15] on button "Download" at bounding box center [836, 15] width 70 height 20
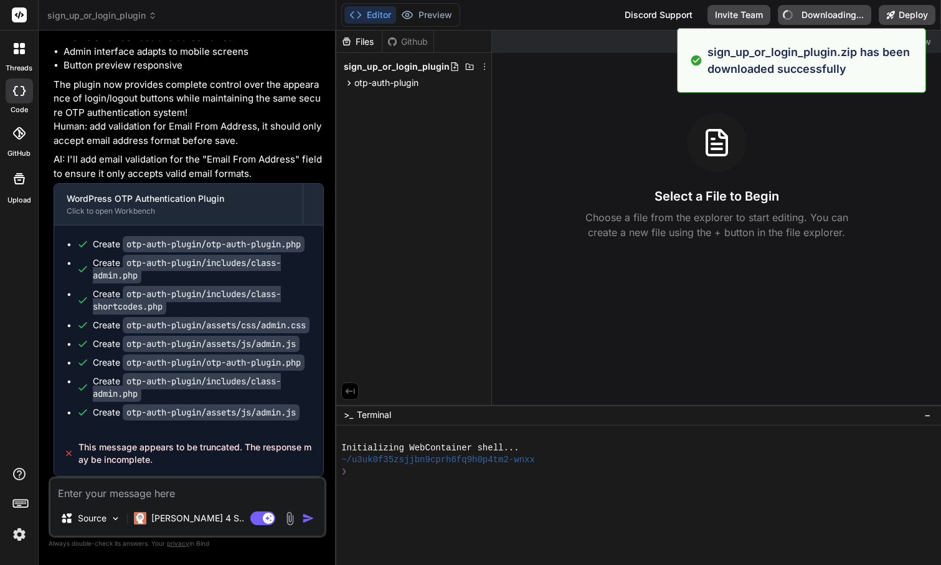
type textarea "x"
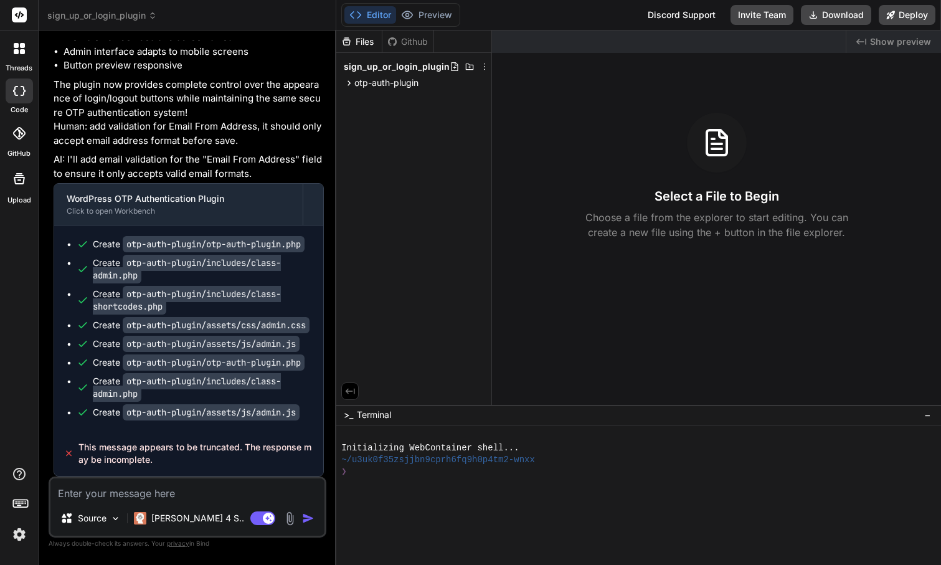
click at [161, 493] on textarea at bounding box center [187, 489] width 274 height 22
type textarea "g"
type textarea "x"
type textarea "gi"
type textarea "x"
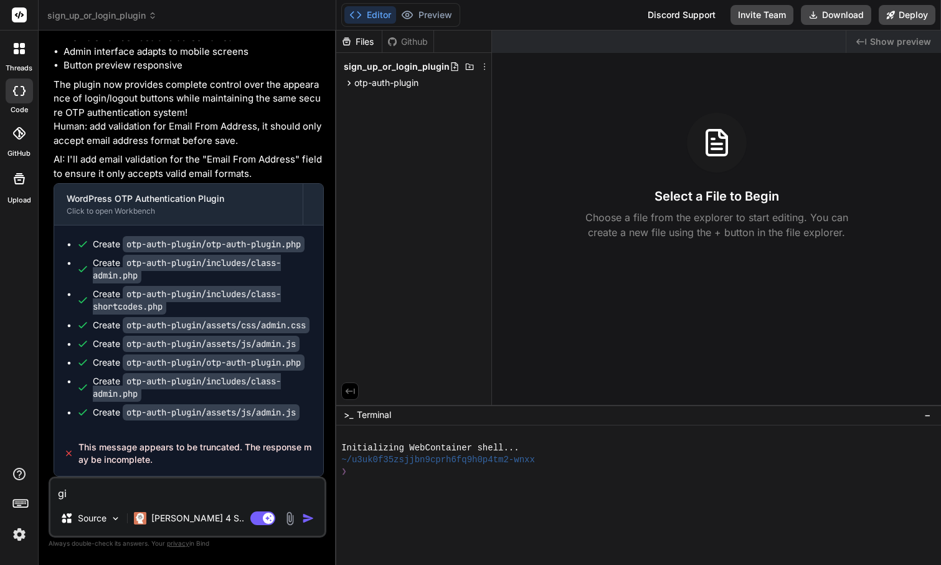
type textarea "giv"
type textarea "x"
type textarea "give"
type textarea "x"
type textarea "give"
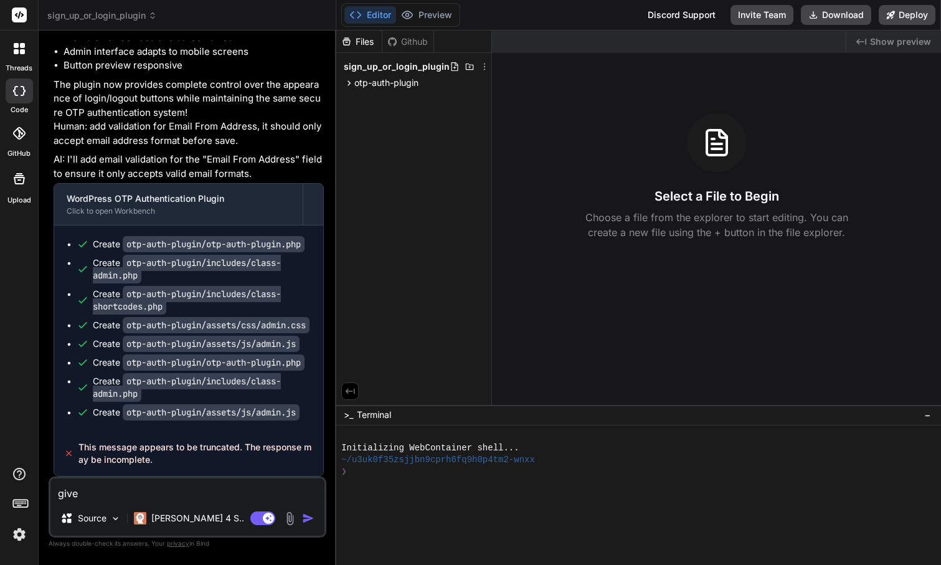
type textarea "x"
type textarea "give m"
type textarea "x"
type textarea "give me"
type textarea "x"
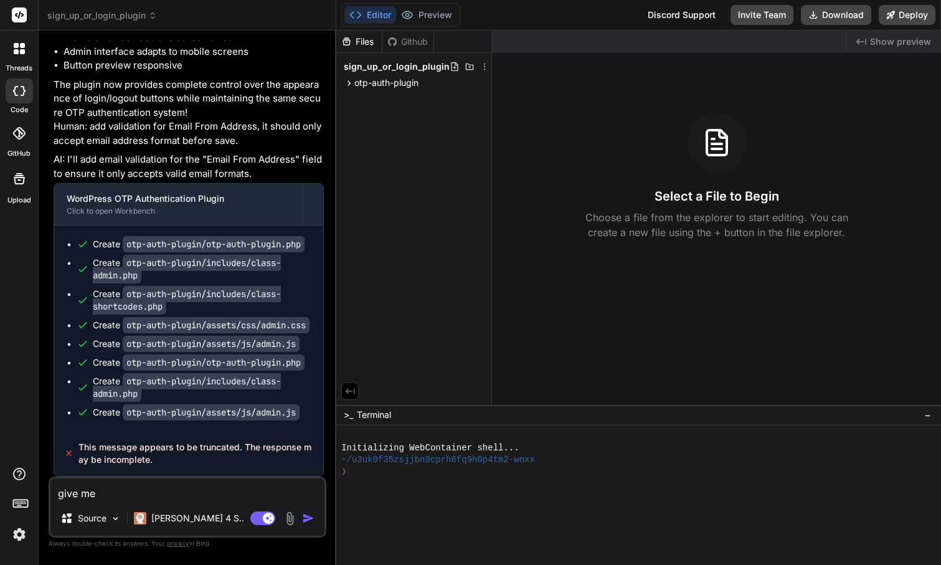
type textarea "give me"
type textarea "x"
type textarea "give me t"
type textarea "x"
type textarea "give me th"
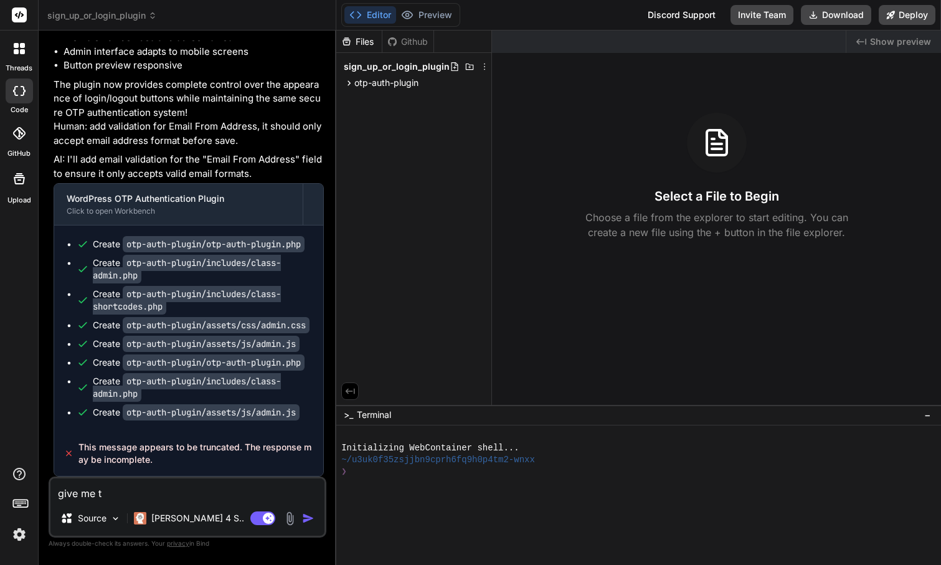
type textarea "x"
type textarea "give me the"
type textarea "x"
type textarea "give me the"
type textarea "x"
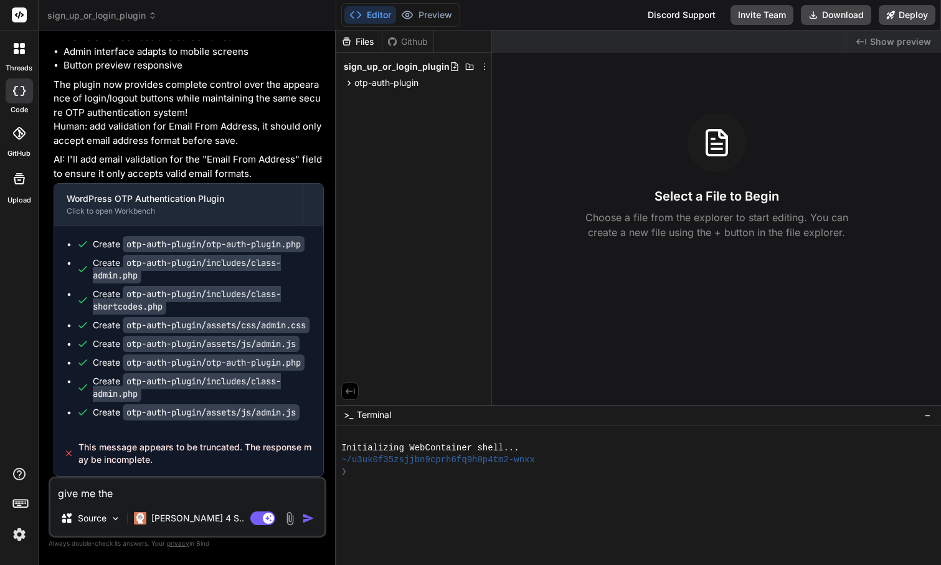
type textarea "give me the o"
type textarea "x"
type textarea "give me the op"
type textarea "x"
type textarea "give me the opt"
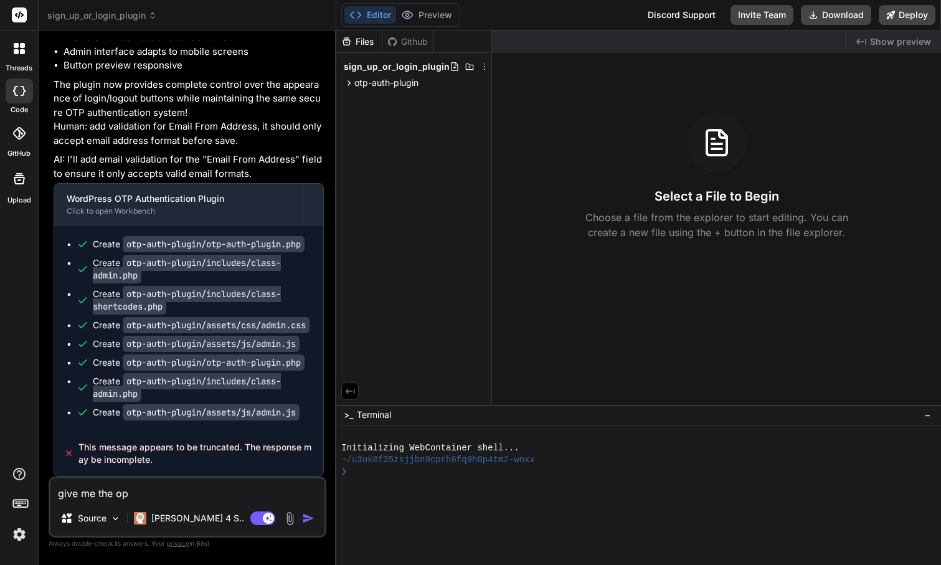
type textarea "x"
type textarea "give me the opti"
type textarea "x"
type textarea "give me the optio"
type textarea "x"
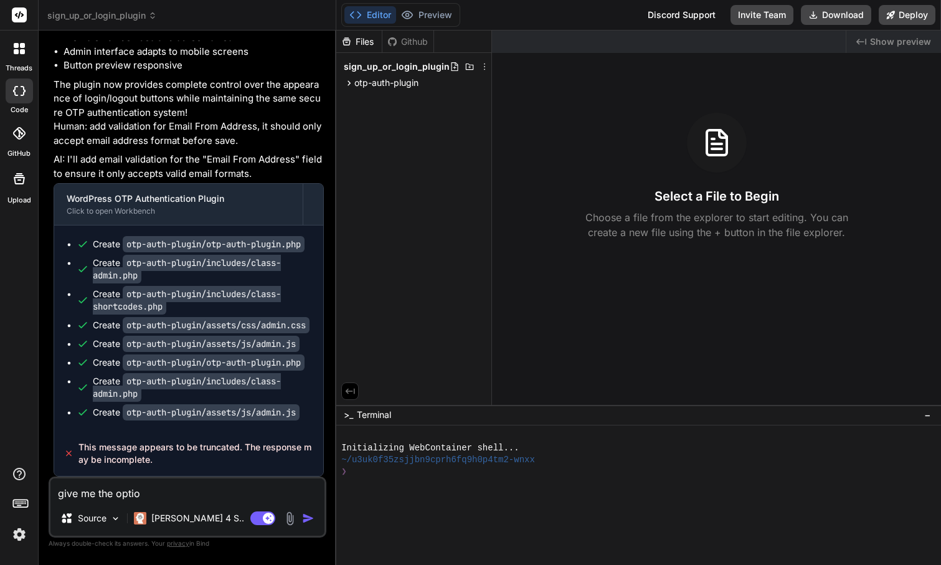
type textarea "give me the option"
type textarea "x"
type textarea "give me the option"
type textarea "x"
type textarea "give me the option o"
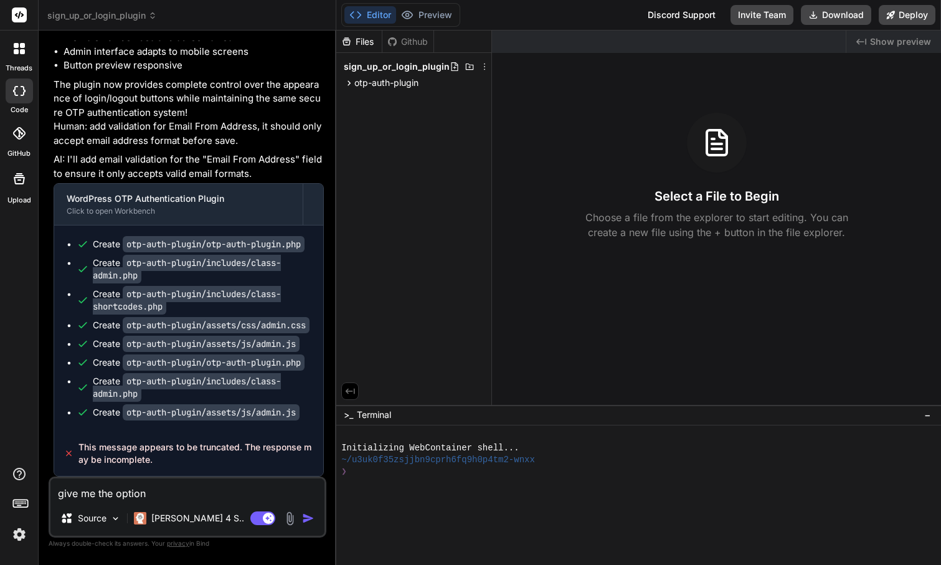
type textarea "x"
type textarea "give me the option of"
type textarea "x"
type textarea "give me the option of"
type textarea "x"
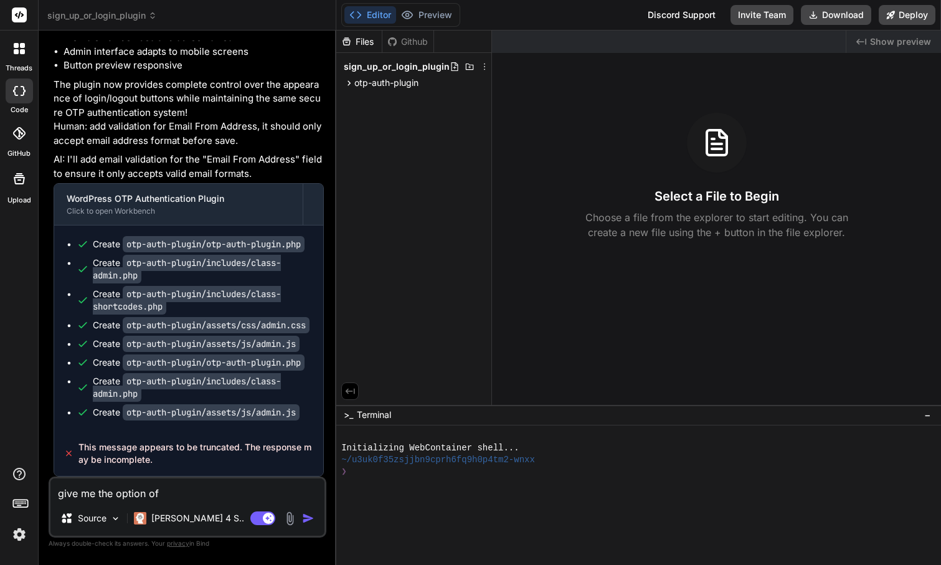
type textarea "give me the option of c"
type textarea "x"
type textarea "give me the option of ch"
type textarea "x"
type textarea "give me the option of cho"
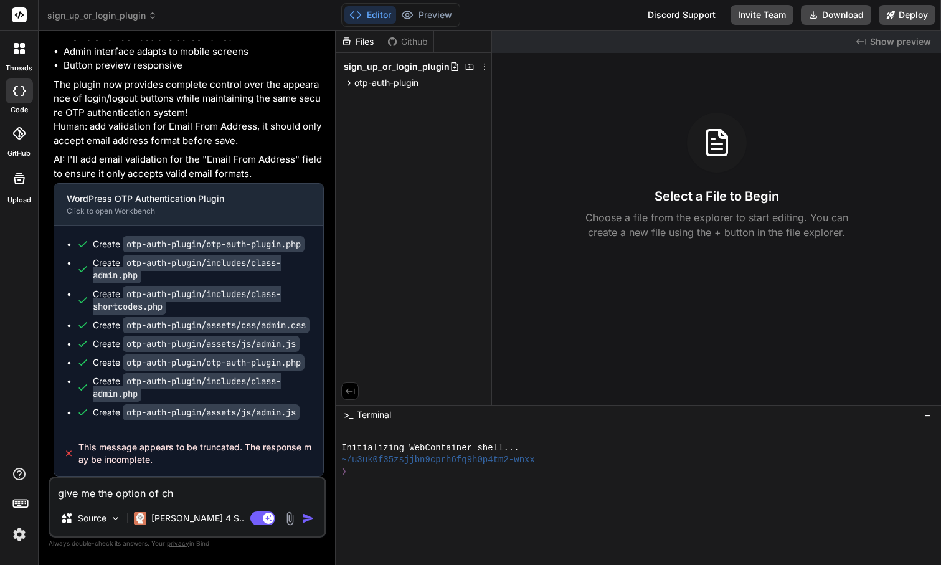
type textarea "x"
type textarea "give me the option of choo"
type textarea "x"
type textarea "give me the option of choosing"
type textarea "x"
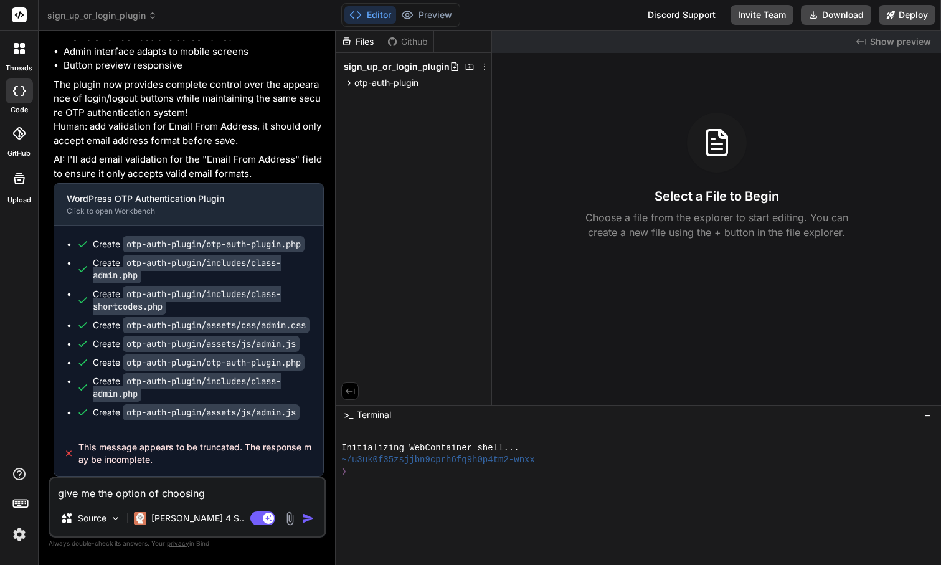
type textarea "give me the option of choosing t"
type textarea "x"
type textarea "give me the option of choosing th"
type textarea "x"
type textarea "give me the option of choosing the"
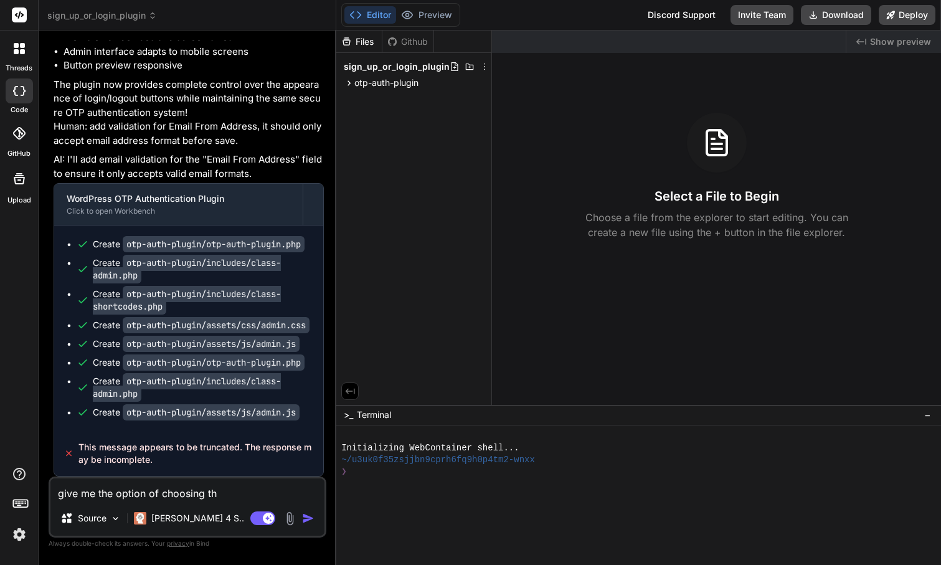
type textarea "x"
type textarea "give me the option of choosing the"
type textarea "x"
type textarea "give me the option of choosing the i"
type textarea "x"
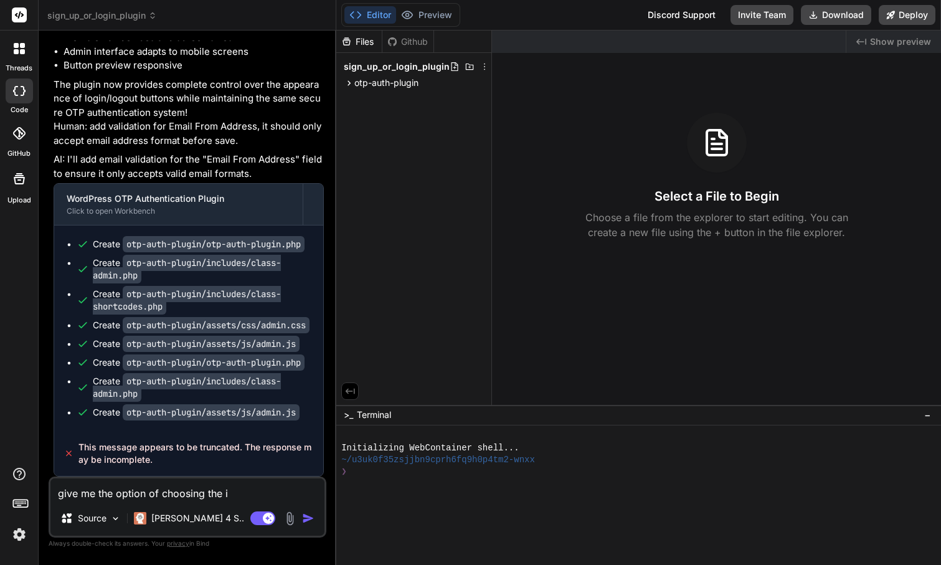
type textarea "give me the option of choosing the ic"
type textarea "x"
type textarea "give me the option of choosing the ico"
type textarea "x"
type textarea "give me the option of choosing the icon"
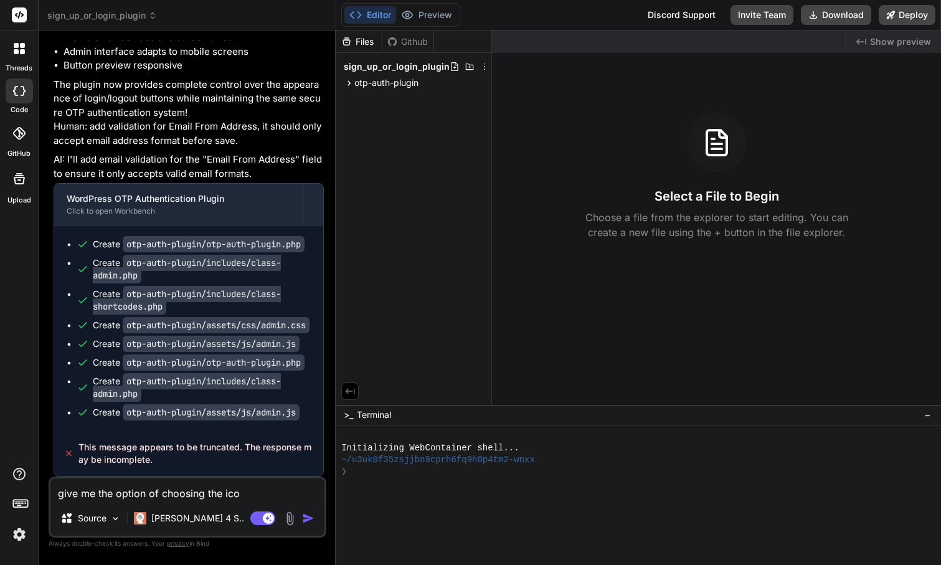
type textarea "x"
type textarea "give me the option of choosing the icon"
type textarea "x"
type textarea "give me the option of choosing the icon f"
type textarea "x"
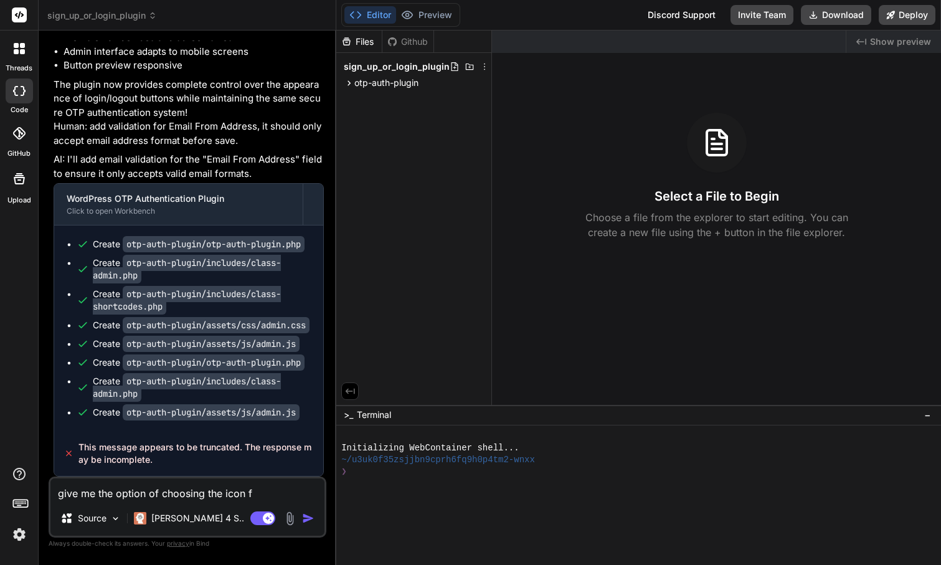
type textarea "give me the option of choosing the icon fo"
type textarea "x"
type textarea "give me the option of choosing the icon for"
type textarea "x"
type textarea "give me the option of choosing the icon for"
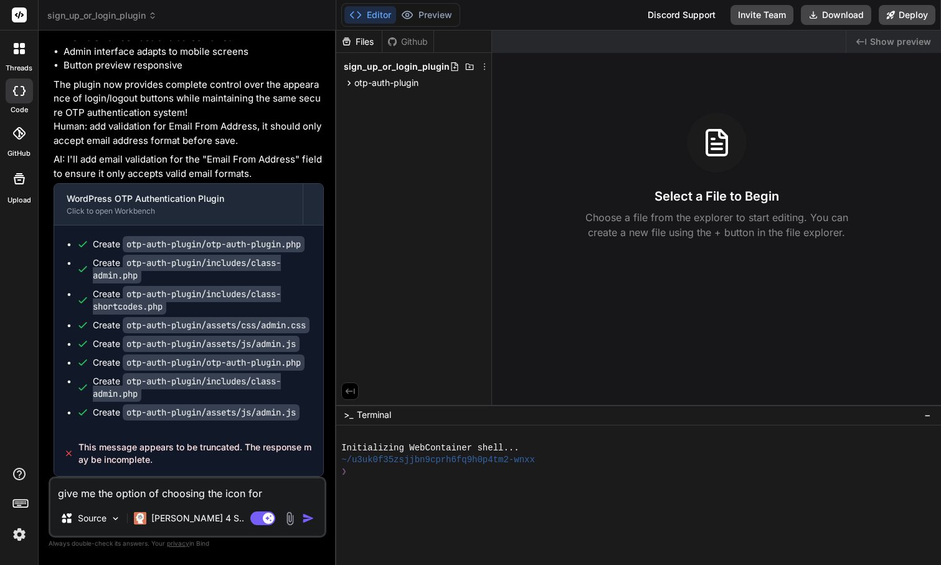
type textarea "x"
type textarea "give me the option of choosing the icon for l"
type textarea "x"
type textarea "give me the option of choosing the icon for lo"
type textarea "x"
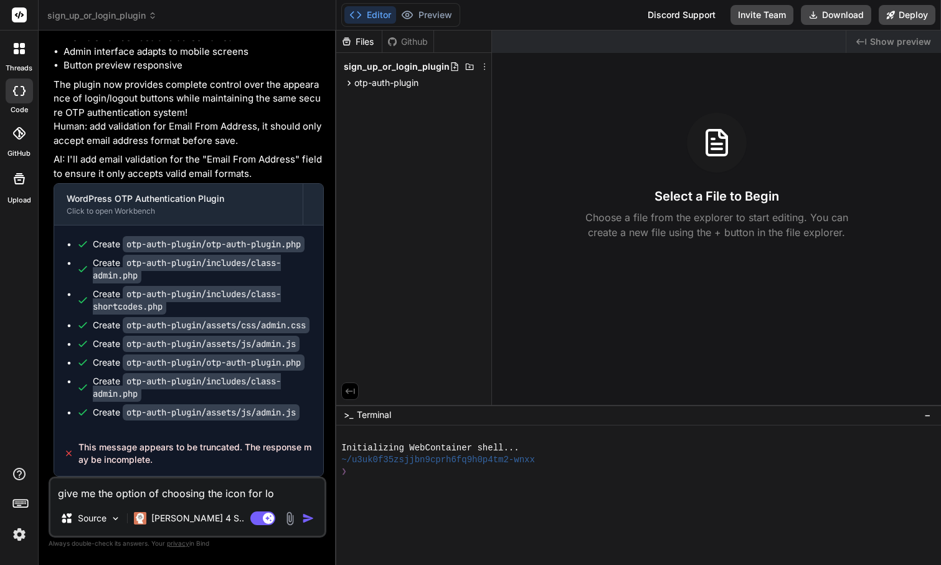
type textarea "give me the option of choosing the icon for log"
type textarea "x"
type textarea "give me the option of choosing the icon for logi"
type textarea "x"
type textarea "give me the option of choosing the icon for login"
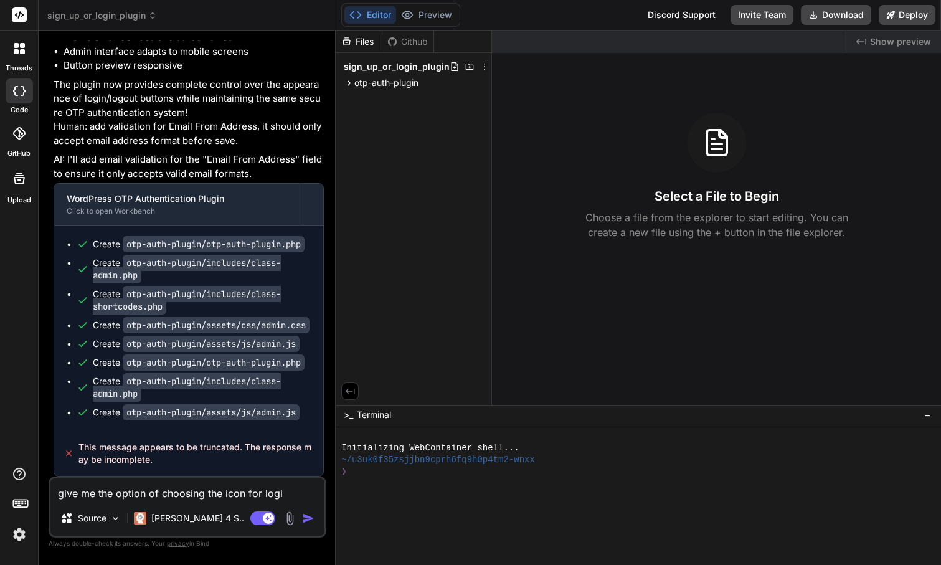
type textarea "x"
type textarea "give me the option of choosing the icon for login/"
type textarea "x"
type textarea "give me the option of choosing the icon for login/s"
type textarea "x"
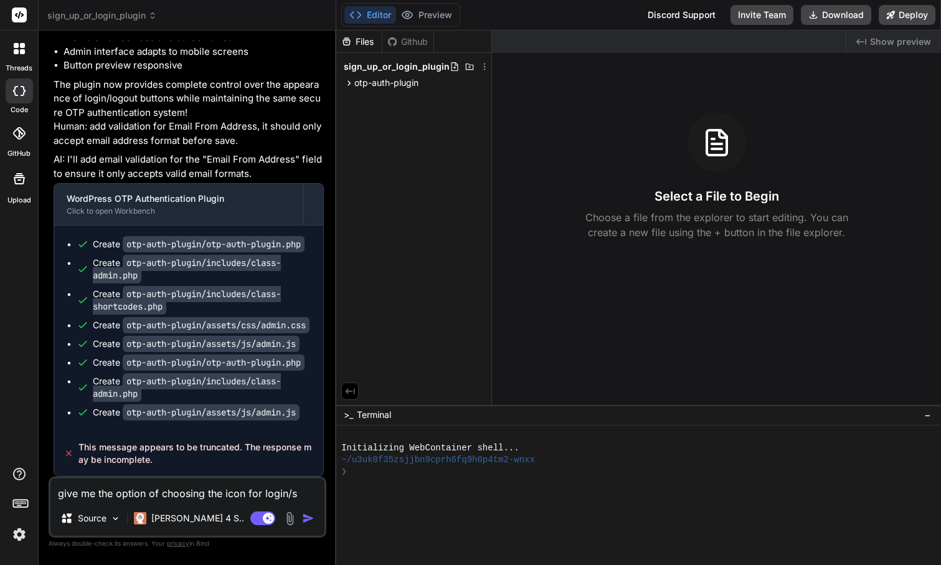
type textarea "give me the option of choosing the icon for login/su"
type textarea "x"
type textarea "give me the option of choosing the icon for login/sug"
type textarea "x"
type textarea "give me the option of choosing the icon for login/sugn"
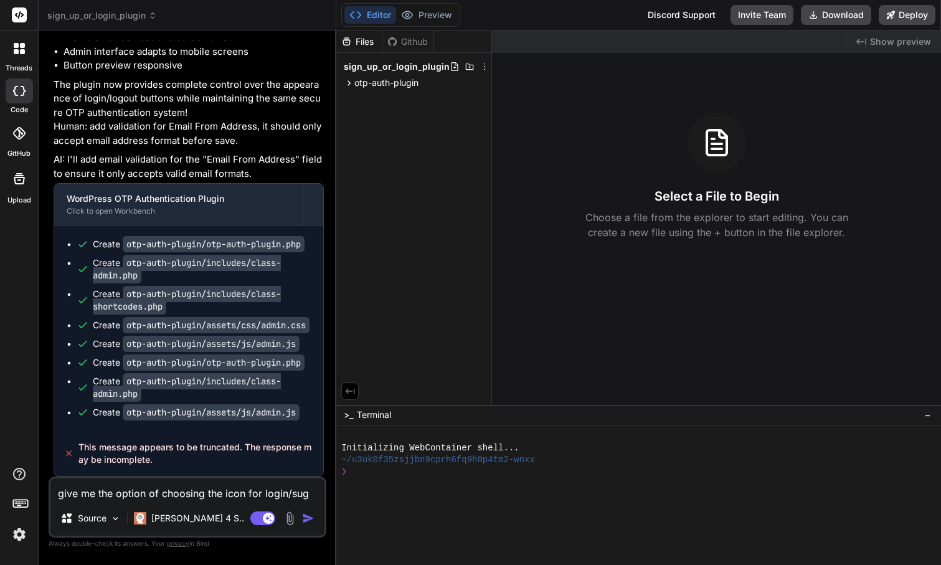
type textarea "x"
type textarea "give me the option of choosing the icon for login/sug"
type textarea "x"
type textarea "give me the option of choosing the icon for login/su"
type textarea "x"
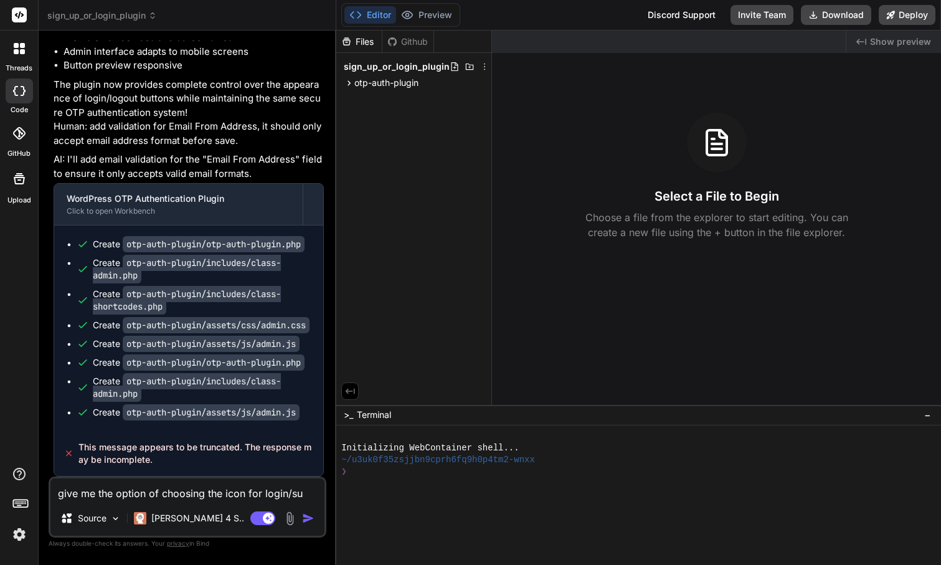
type textarea "give me the option of choosing the icon for login/s"
type textarea "x"
type textarea "give me the option of choosing the icon for login/si"
type textarea "x"
type textarea "give me the option of choosing the icon for login/sif"
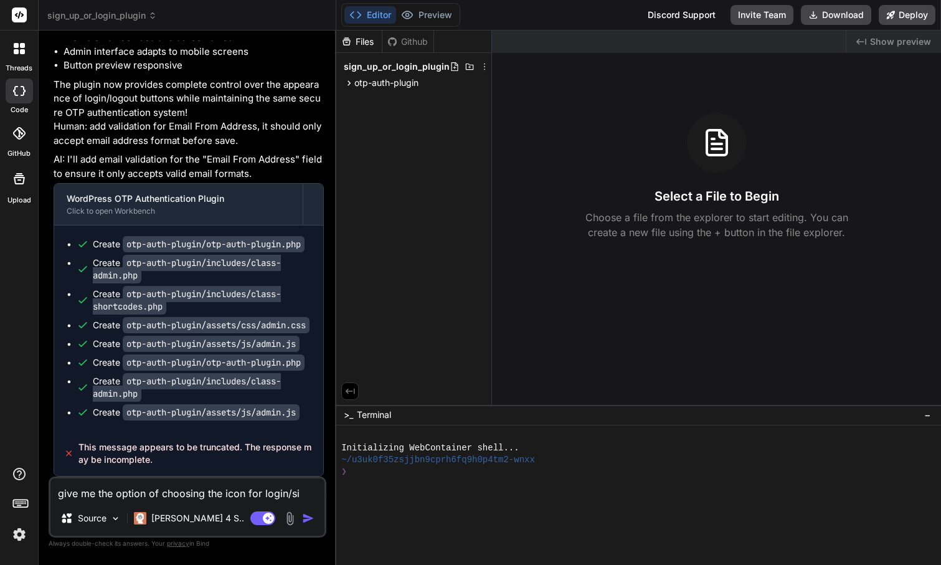
type textarea "x"
type textarea "give me the option of choosing the icon for login/sifn"
type textarea "x"
type textarea "give me the option of choosing the icon for login/sif"
type textarea "x"
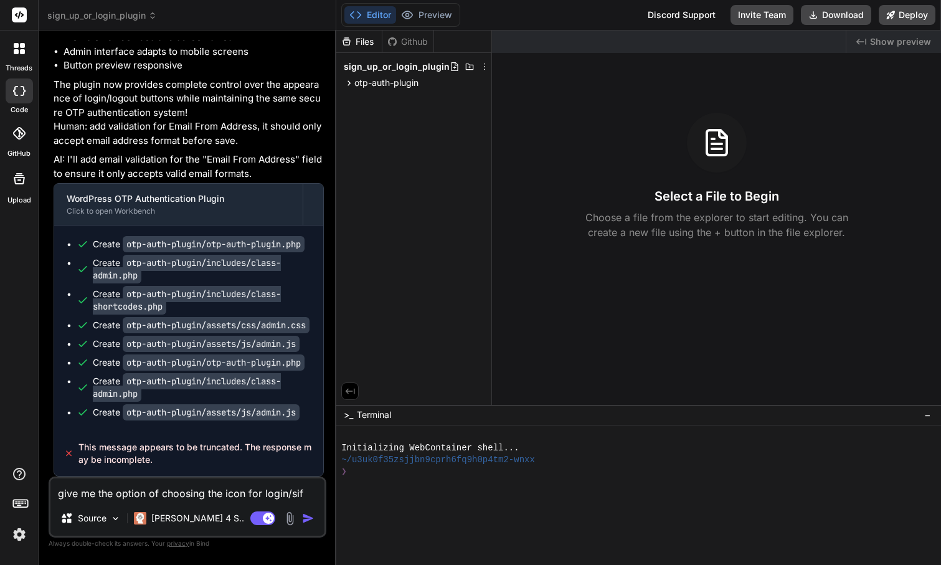
type textarea "give me the option of choosing the icon for login/si"
type textarea "x"
type textarea "give me the option of choosing the icon for login/sig"
type textarea "x"
type textarea "give me the option of choosing the icon for login/sign"
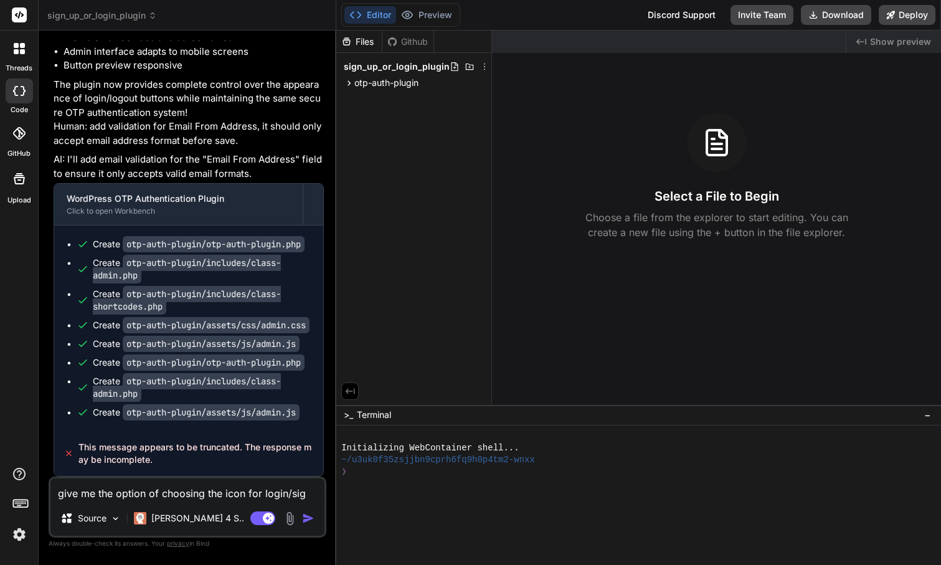
type textarea "x"
type textarea "give me the option of choosing the icon for login/sign"
type textarea "x"
type textarea "give me the option of choosing the icon for login/sign u"
type textarea "x"
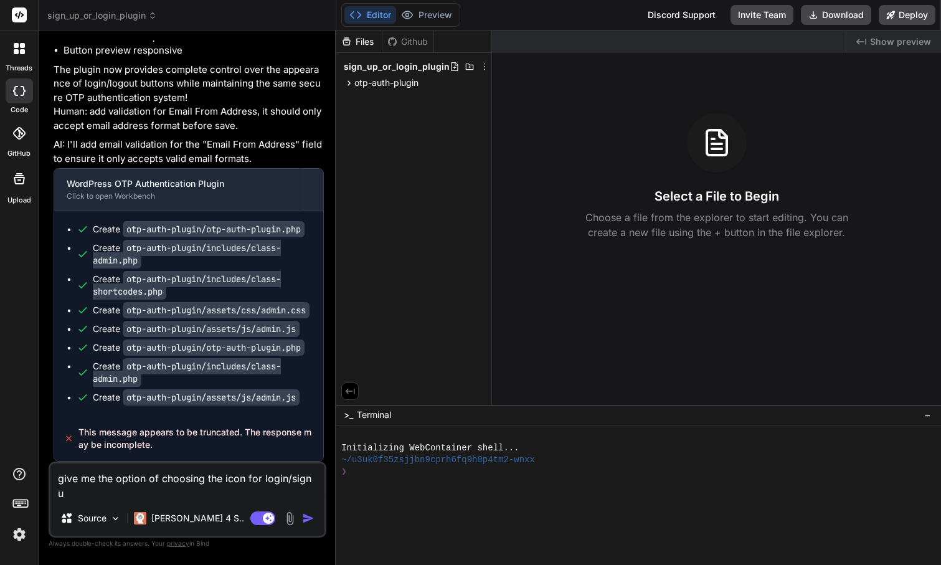
type textarea "give me the option of choosing the icon for login/sign uu"
type textarea "x"
type textarea "give me the option of choosing the icon for login/sign u"
type textarea "x"
type textarea "give me the option of choosing the icon for login/sign up"
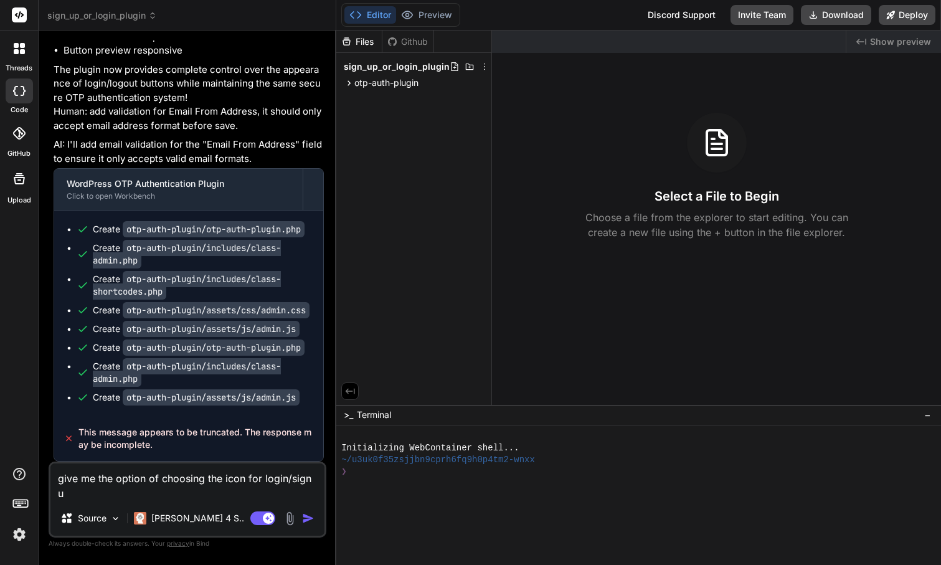
type textarea "x"
type textarea "give me the option of choosing the icon for login/sign up"
type textarea "x"
type textarea "give me the option of choosing the icon for login/sign up o"
type textarea "x"
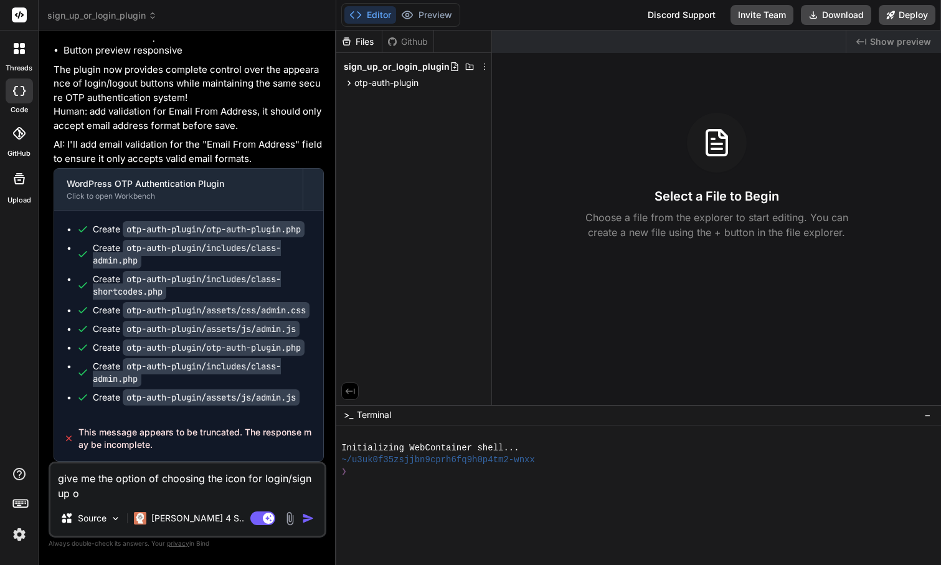
type textarea "give me the option of choosing the icon for login/sign up or"
type textarea "x"
type textarea "give me the option of choosing the icon for login/sign up o"
type textarea "x"
type textarea "give me the option of choosing the icon for login/sign up"
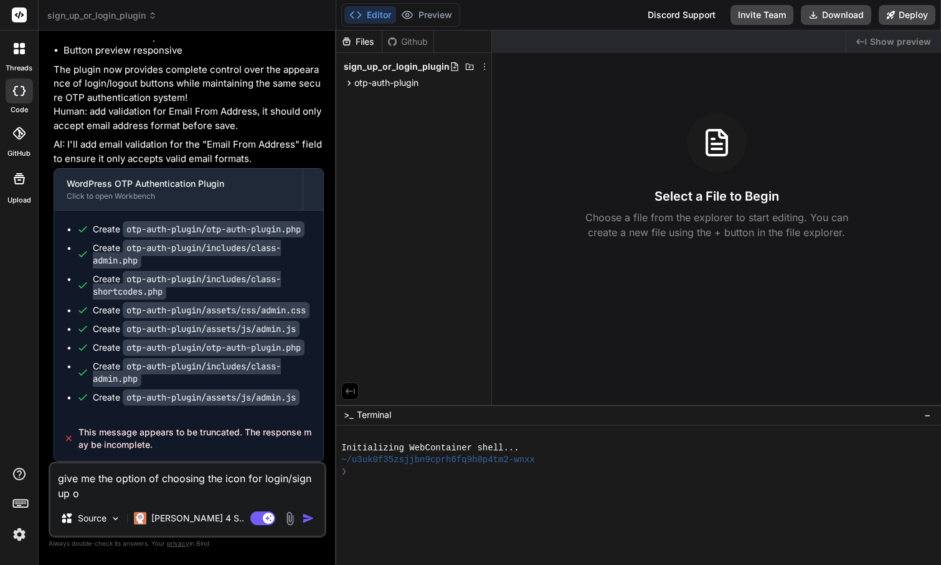
type textarea "x"
type textarea "give me the option of choosing the icon for login/sign up a"
type textarea "x"
type textarea "give me the option of choosing the icon for login/sign up an"
type textarea "x"
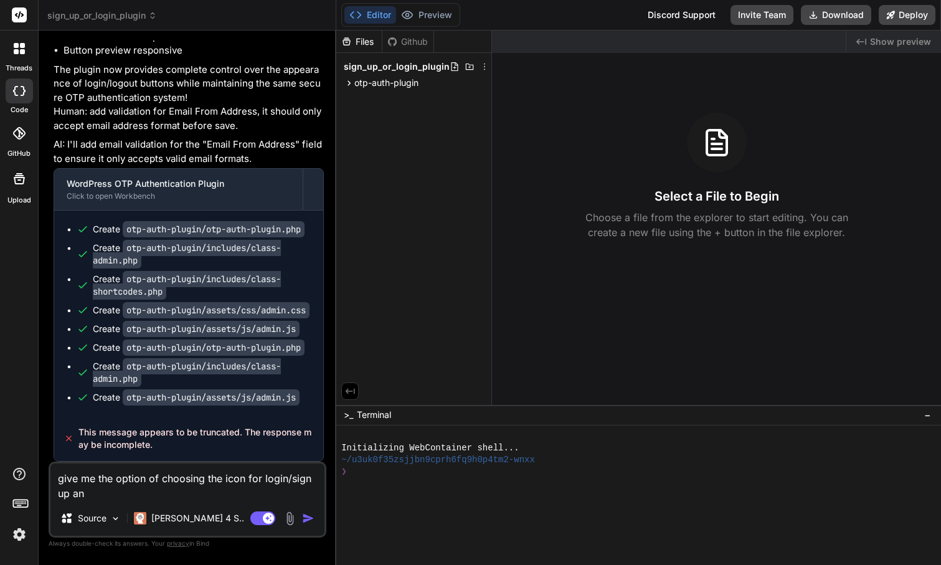
type textarea "give me the option of choosing the icon for login/sign up and"
type textarea "x"
type textarea "give me the option of choosing the icon for login/sign up and"
type textarea "x"
type textarea "give me the option of choosing the icon for login/sign up and t"
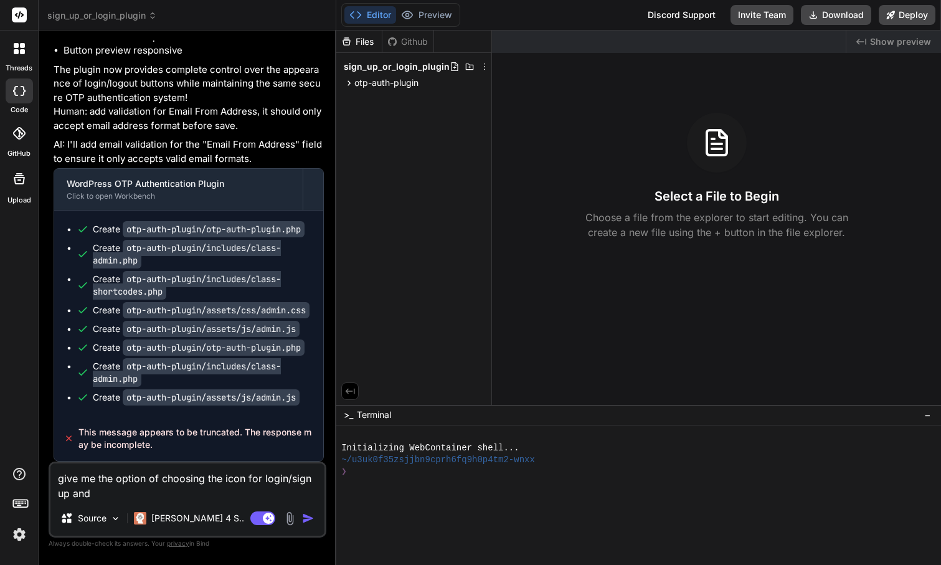
type textarea "x"
type textarea "give me the option of choosing the icon for login/sign up and th"
type textarea "x"
type textarea "give me the option of choosing the icon for login/sign up and the"
type textarea "x"
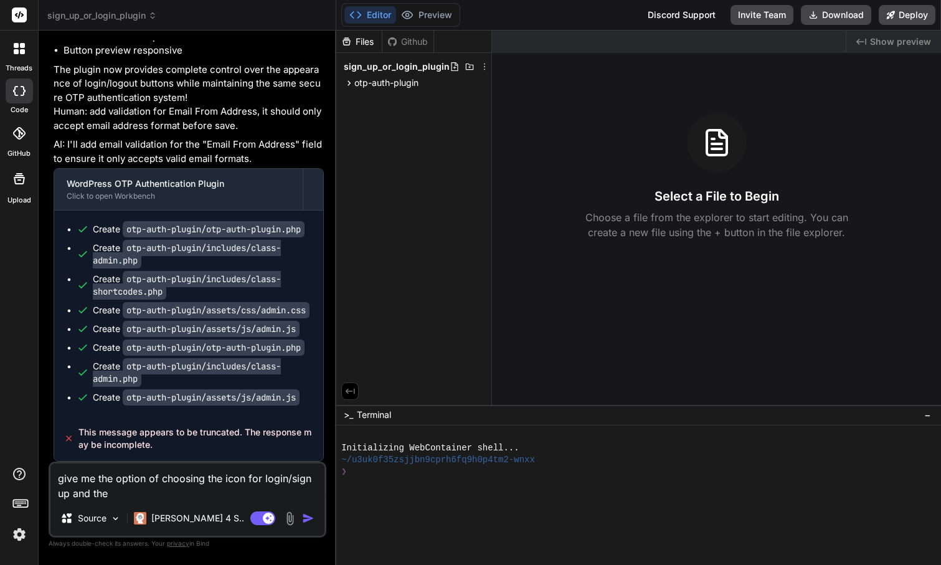
type textarea "give me the option of choosing the icon for login/sign up and the"
type textarea "x"
type textarea "give me the option of choosing the icon for login/sign up and the i"
type textarea "x"
type textarea "give me the option of choosing the icon for login/sign up and the ic"
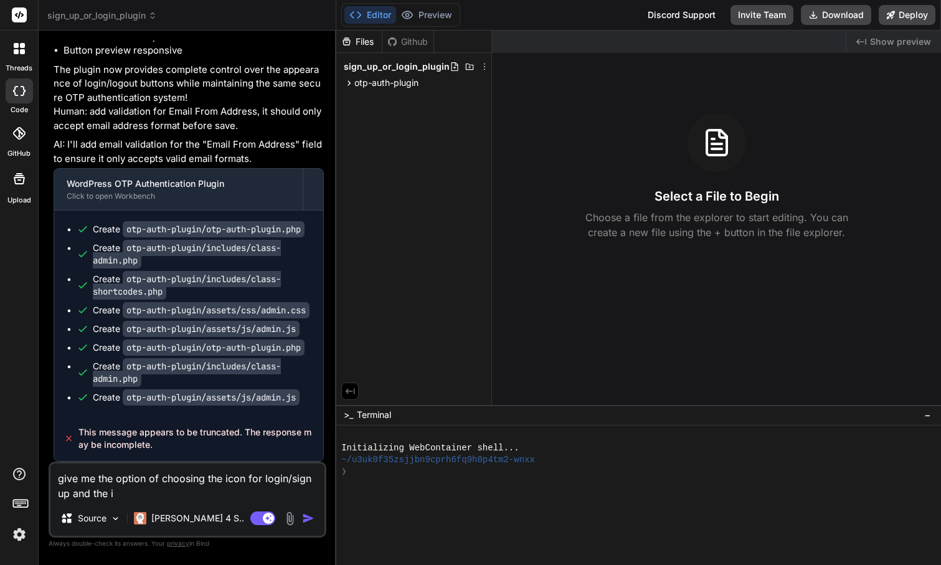
type textarea "x"
type textarea "give me the option of choosing the icon for login/sign up and the ico"
type textarea "x"
type textarea "give me the option of choosing the icon for login/sign up and the icon"
type textarea "x"
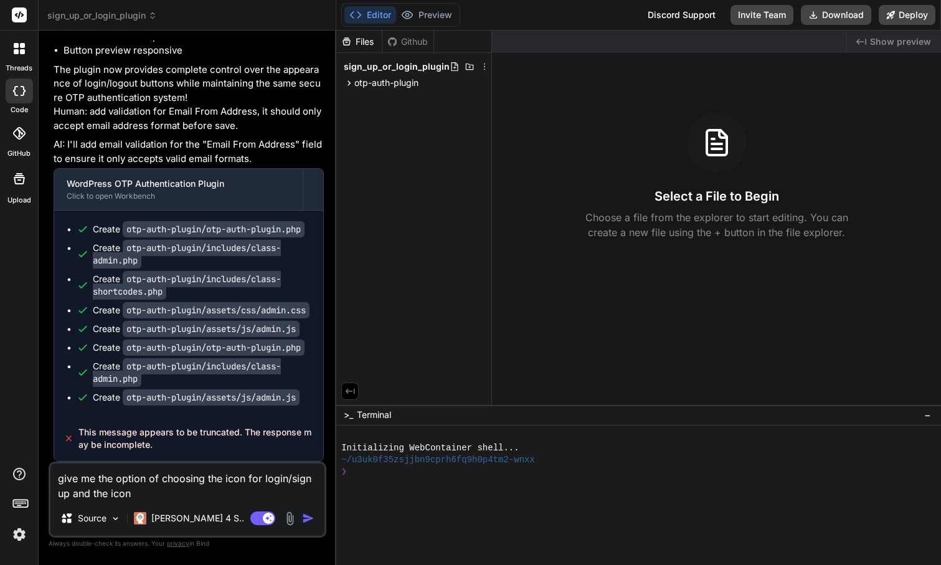
type textarea "give me the option of choosing the icon for login/sign up and the icon"
type textarea "x"
type textarea "give me the option of choosing the icon for login/sign up and the icon f"
type textarea "x"
type textarea "give me the option of choosing the icon for login/sign up and the icon fo"
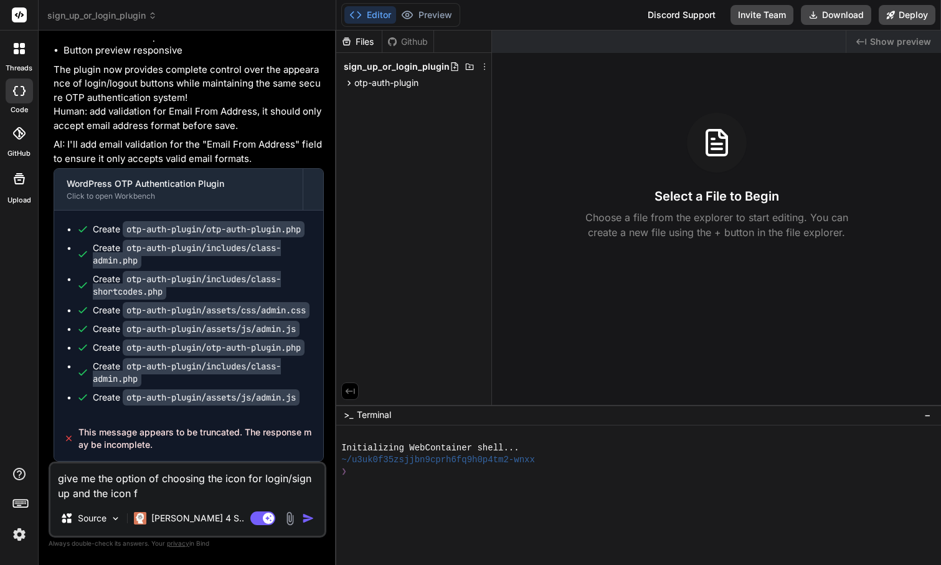
type textarea "x"
type textarea "give me the option of choosing the icon for login/sign up and the icon for"
type textarea "x"
type textarea "give me the option of choosing the icon for login/sign up and the icon for"
type textarea "x"
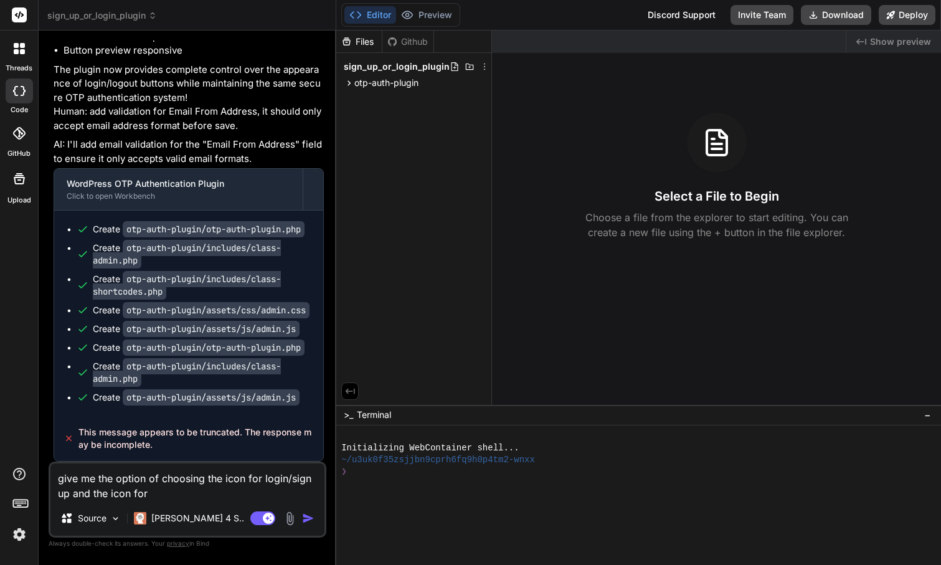
type textarea "give me the option of choosing the icon for login/sign up and the icon for l"
type textarea "x"
type textarea "give me the option of choosing the icon for login/sign up and the icon for lo"
type textarea "x"
type textarea "give me the option of choosing the icon for login/sign up and the icon for log"
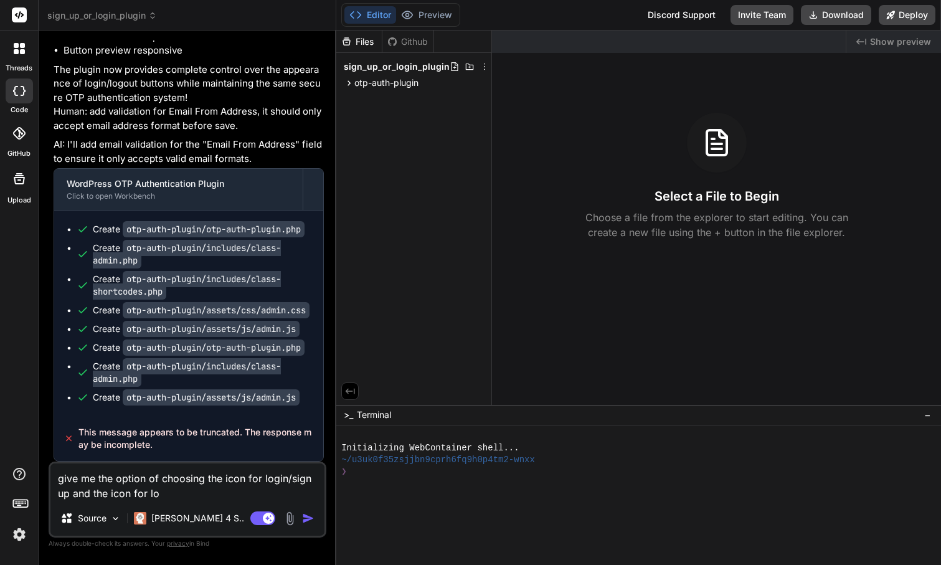
type textarea "x"
type textarea "give me the option of choosing the icon for login/sign up and the icon for logo"
type textarea "x"
type textarea "give me the option of choosing the icon for login/sign up and the icon for logot"
type textarea "x"
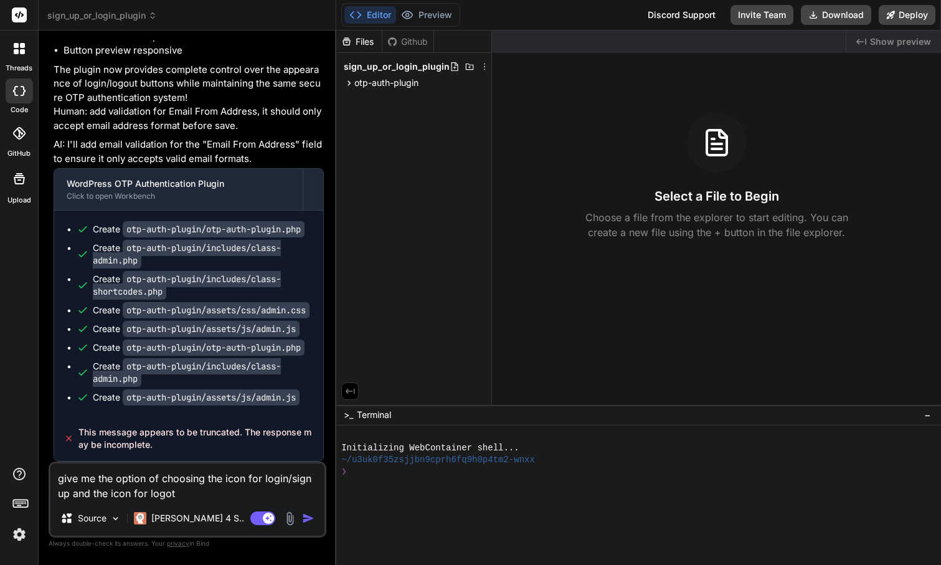
type textarea "give me the option of choosing the icon for login/sign up and the icon for logo"
type textarea "x"
type textarea "give me the option of choosing the icon for login/sign up and the icon for logou"
type textarea "x"
type textarea "give me the option of choosing the icon for login/sign up and the icon for logo…"
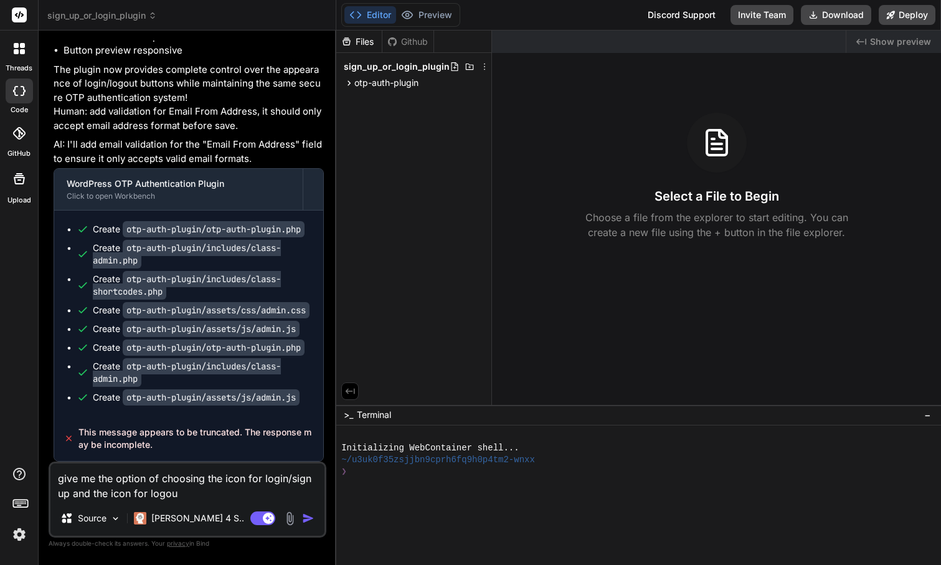
type textarea "x"
type textarea "give me the option of choosing the icon for login/sign up and the icon for logo…"
type textarea "x"
type textarea "give me the option of choosing the icon for login/sign up and the icon for logo…"
type textarea "x"
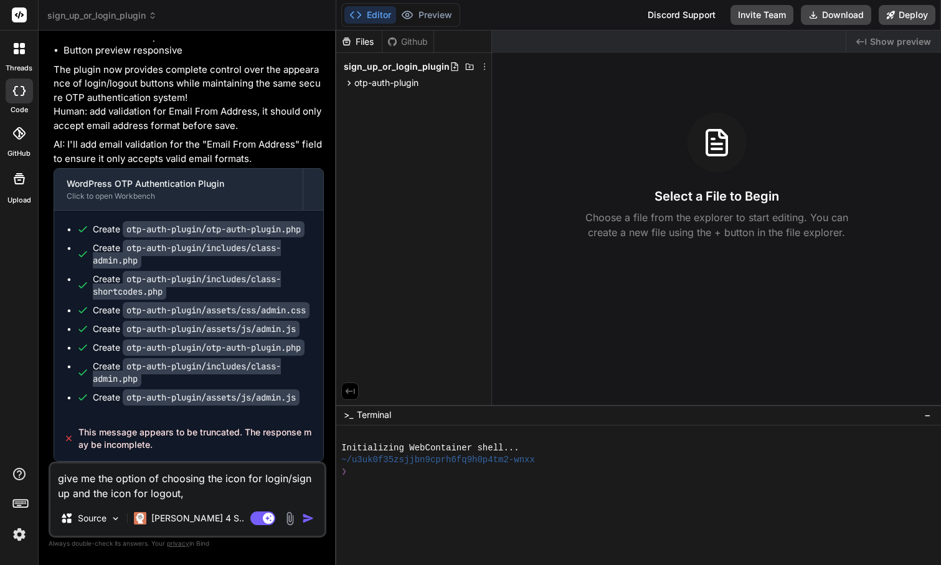
type textarea "give me the option of choosing the icon for login/sign up and the icon for logo…"
type textarea "x"
type textarea "give me the option of choosing the icon for login/sign up and the icon for logo…"
type textarea "x"
type textarea "give me the option of choosing the icon for login/sign up and the icon for logo…"
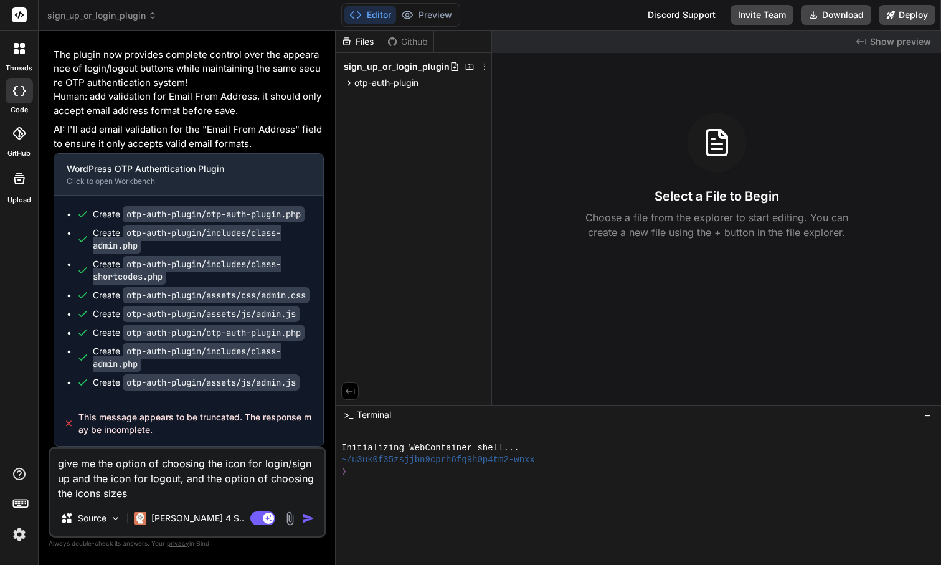
click at [309, 519] on img "button" at bounding box center [308, 518] width 12 height 12
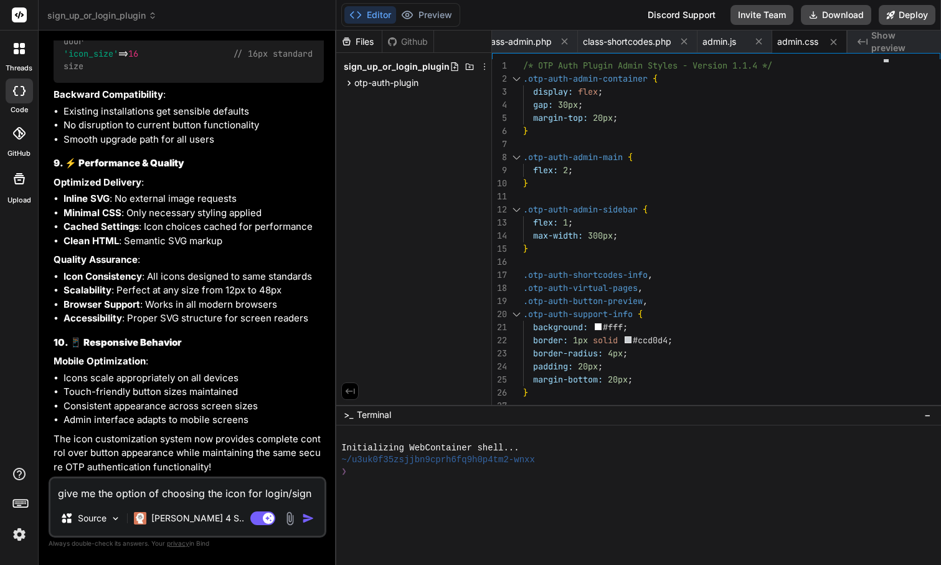
scroll to position [9550, 0]
click at [830, 17] on button "Download" at bounding box center [836, 15] width 70 height 20
